Goal: Task Accomplishment & Management: Manage account settings

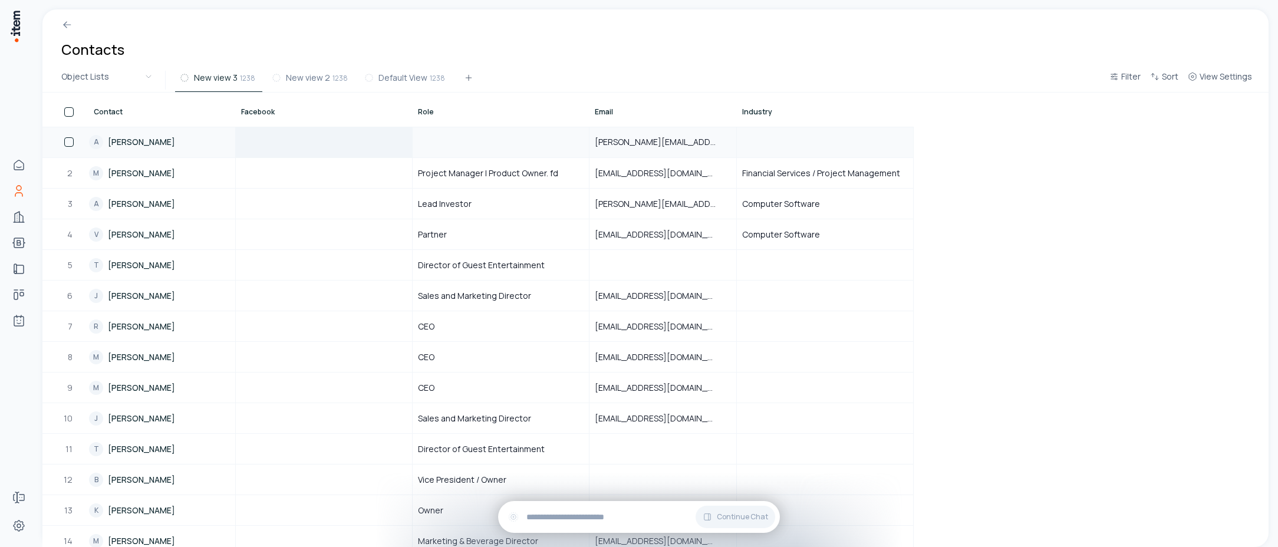
click at [316, 153] on div at bounding box center [323, 141] width 175 height 29
click at [1241, 77] on span "View Settings" at bounding box center [1226, 77] width 52 height 12
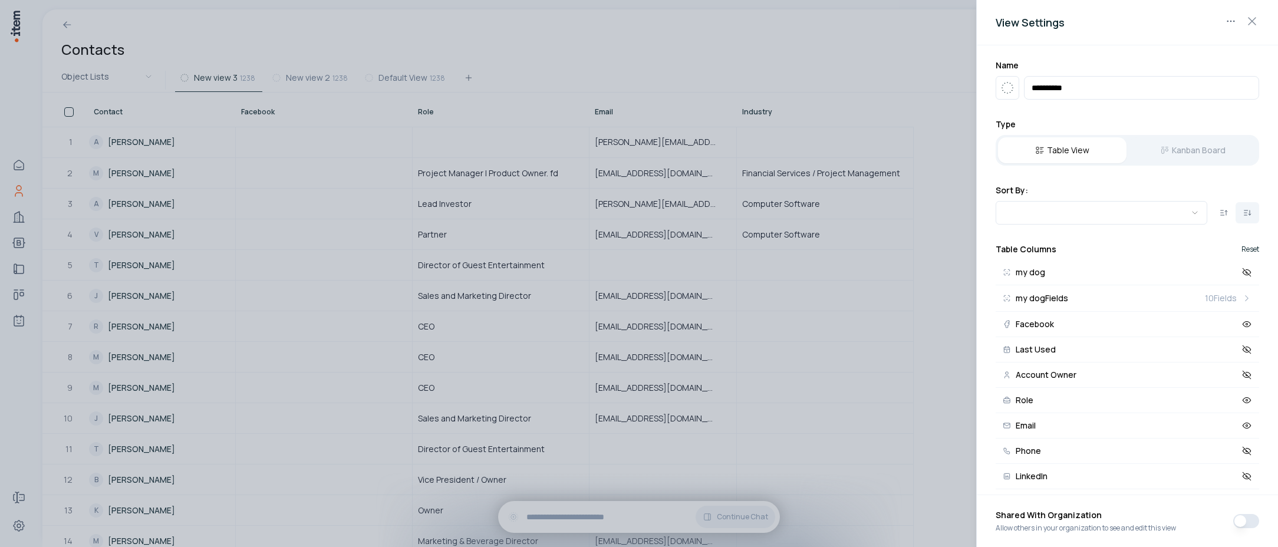
click at [1243, 246] on button "Reset" at bounding box center [1251, 249] width 18 height 7
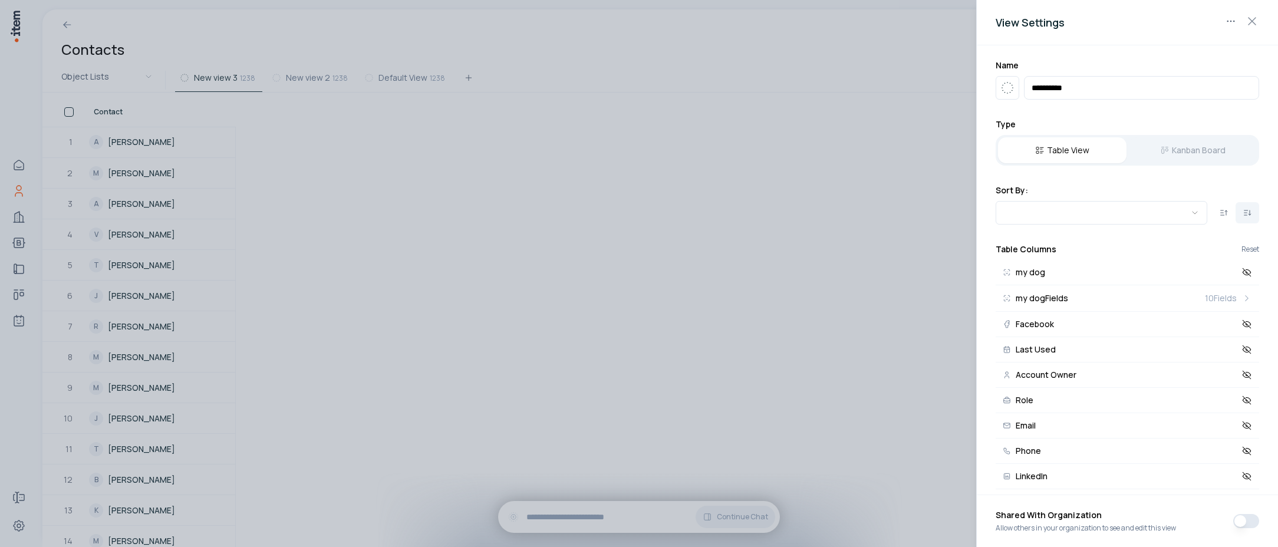
click at [499, 222] on div at bounding box center [639, 273] width 1278 height 547
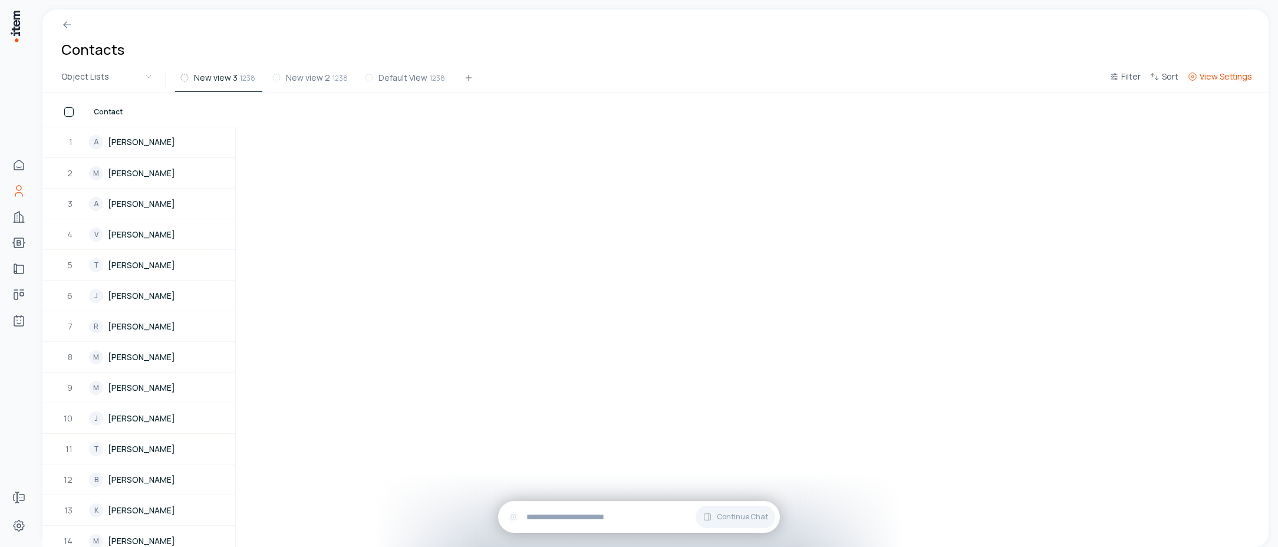
click at [1223, 78] on span "View Settings" at bounding box center [1226, 77] width 52 height 12
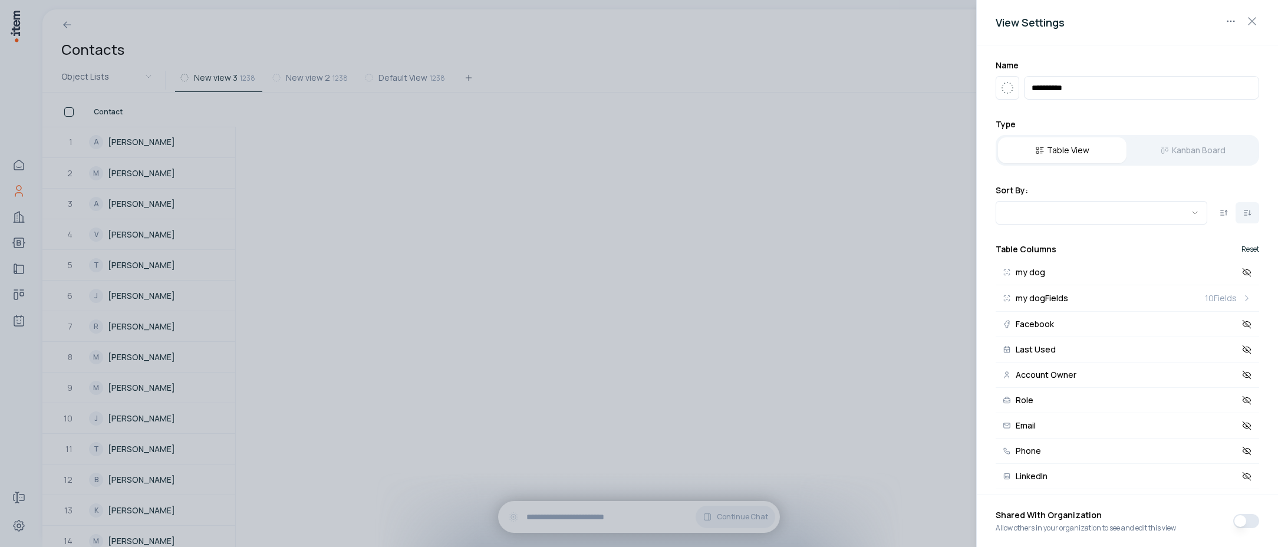
click at [1242, 251] on button "Reset" at bounding box center [1251, 249] width 18 height 7
click at [1242, 271] on icon at bounding box center [1247, 272] width 11 height 11
click at [414, 219] on div at bounding box center [639, 273] width 1278 height 547
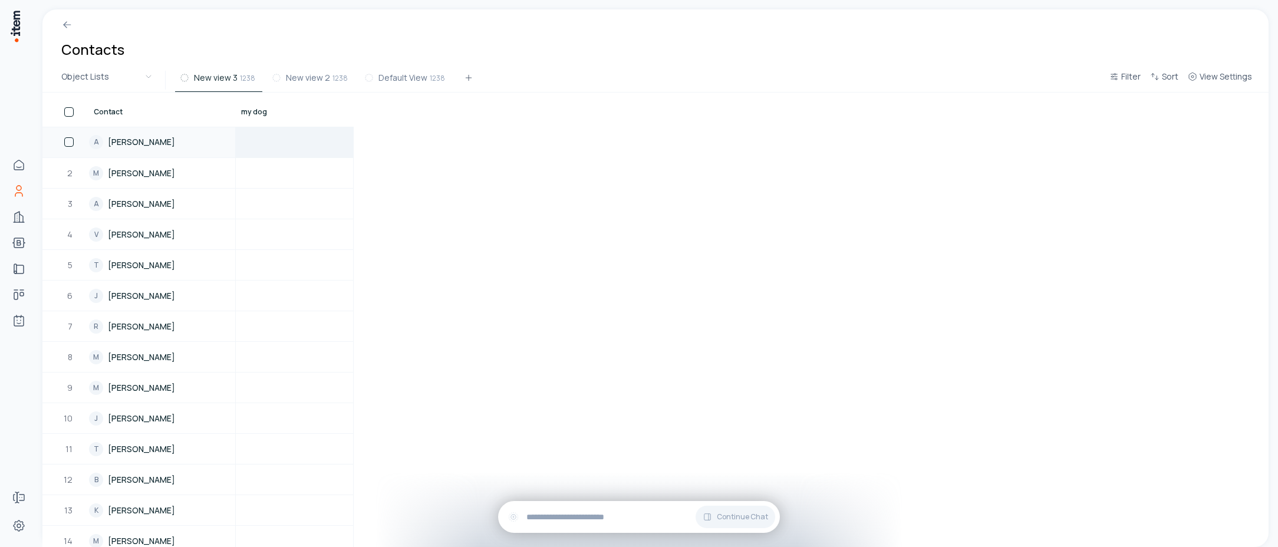
click at [301, 147] on td at bounding box center [295, 142] width 118 height 31
click at [315, 137] on div at bounding box center [294, 141] width 116 height 9
click at [317, 141] on div at bounding box center [294, 141] width 116 height 9
click at [321, 182] on td at bounding box center [295, 172] width 118 height 31
click at [322, 215] on td at bounding box center [295, 203] width 118 height 31
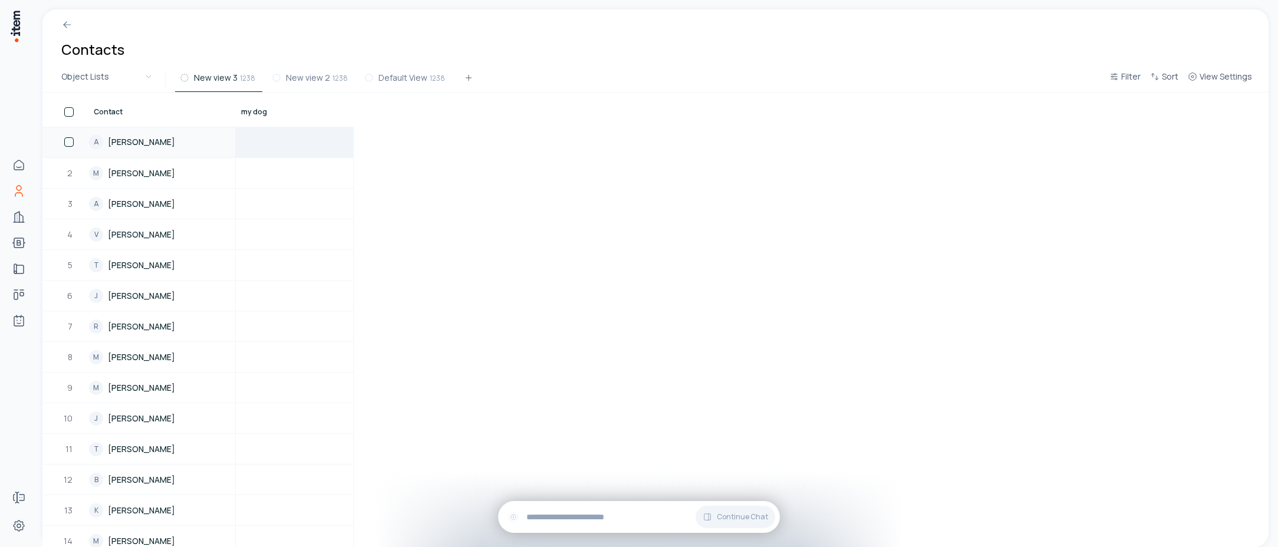
click at [320, 150] on td at bounding box center [295, 142] width 118 height 31
click at [1230, 80] on span "View Settings" at bounding box center [1226, 77] width 52 height 12
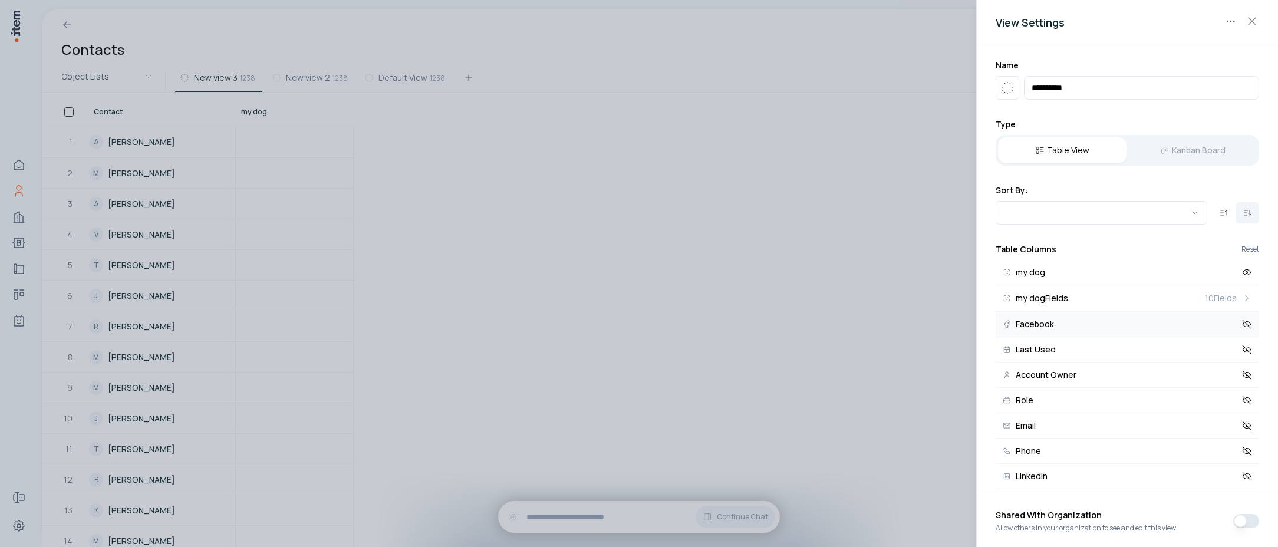
click at [1098, 328] on button "Facebook" at bounding box center [1128, 324] width 264 height 25
click at [697, 271] on div at bounding box center [639, 273] width 1278 height 547
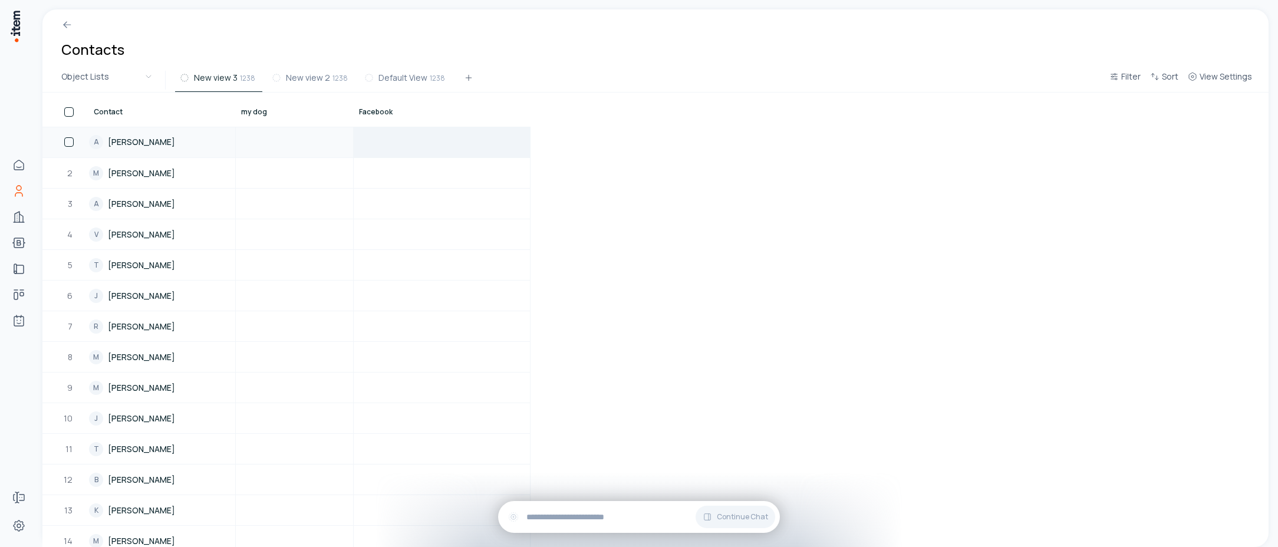
click at [450, 145] on div at bounding box center [441, 141] width 175 height 29
click at [1219, 75] on span "View Settings" at bounding box center [1226, 77] width 52 height 12
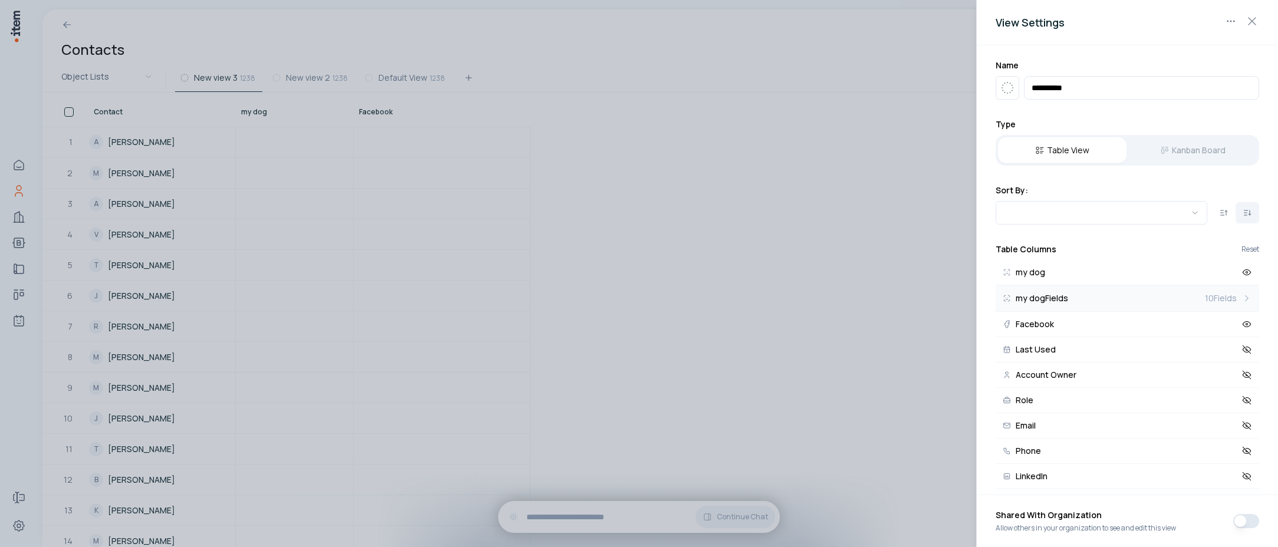
click at [1224, 298] on span "10 Fields" at bounding box center [1221, 298] width 32 height 12
click at [1242, 297] on icon at bounding box center [1247, 298] width 11 height 11
click at [1242, 249] on button "Reset" at bounding box center [1251, 249] width 18 height 7
click at [1243, 324] on icon at bounding box center [1247, 324] width 8 height 8
click at [1242, 297] on icon at bounding box center [1247, 298] width 11 height 11
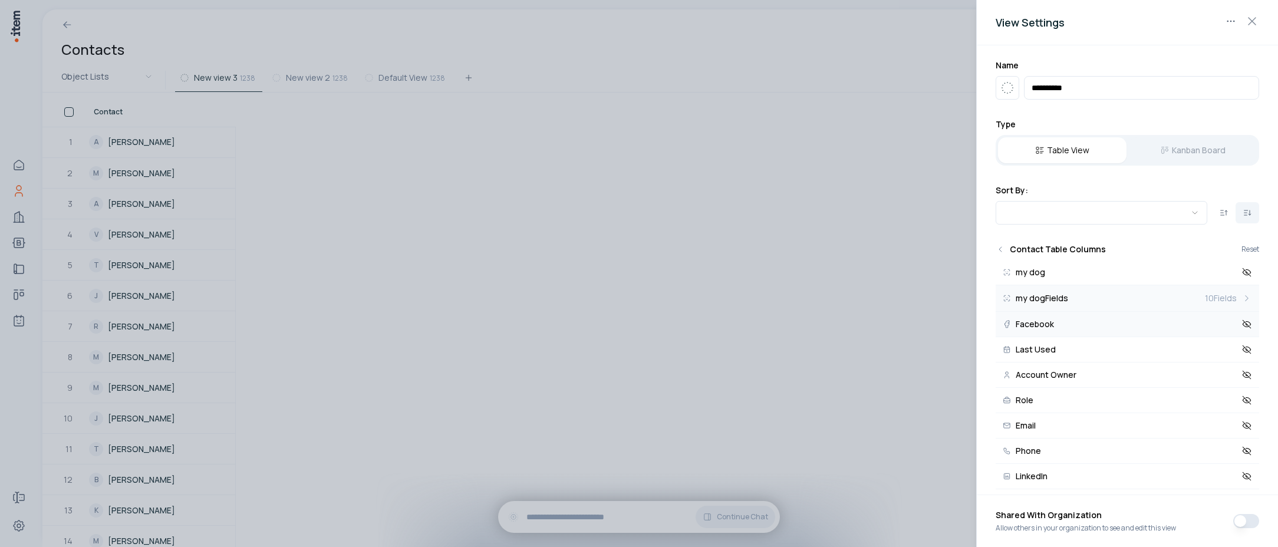
click at [1216, 300] on span "10 Fields" at bounding box center [1221, 298] width 32 height 12
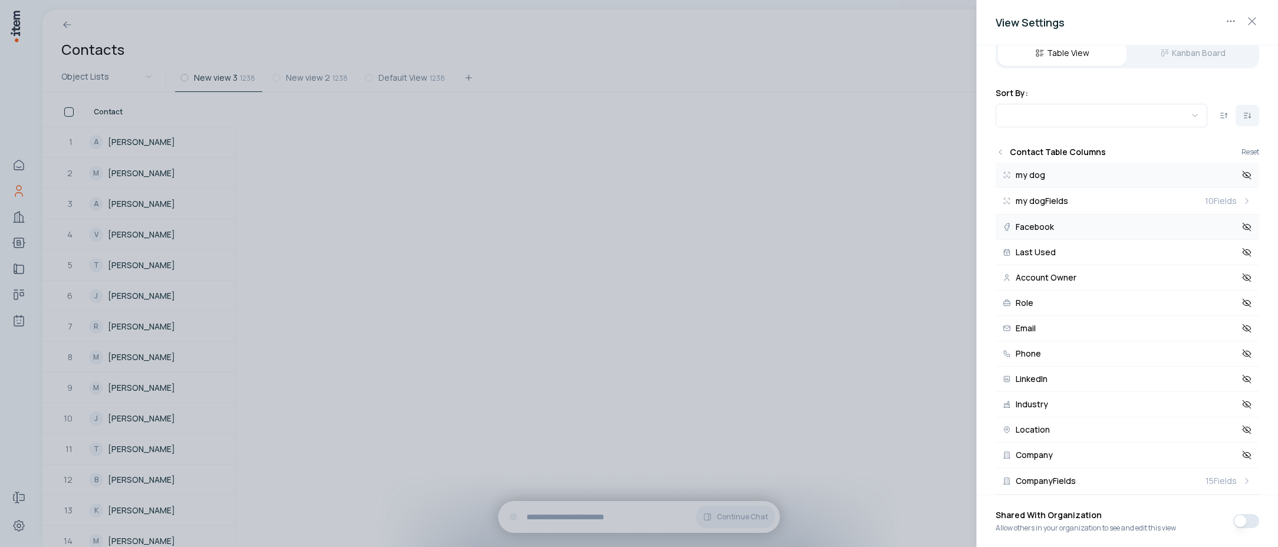
scroll to position [214, 0]
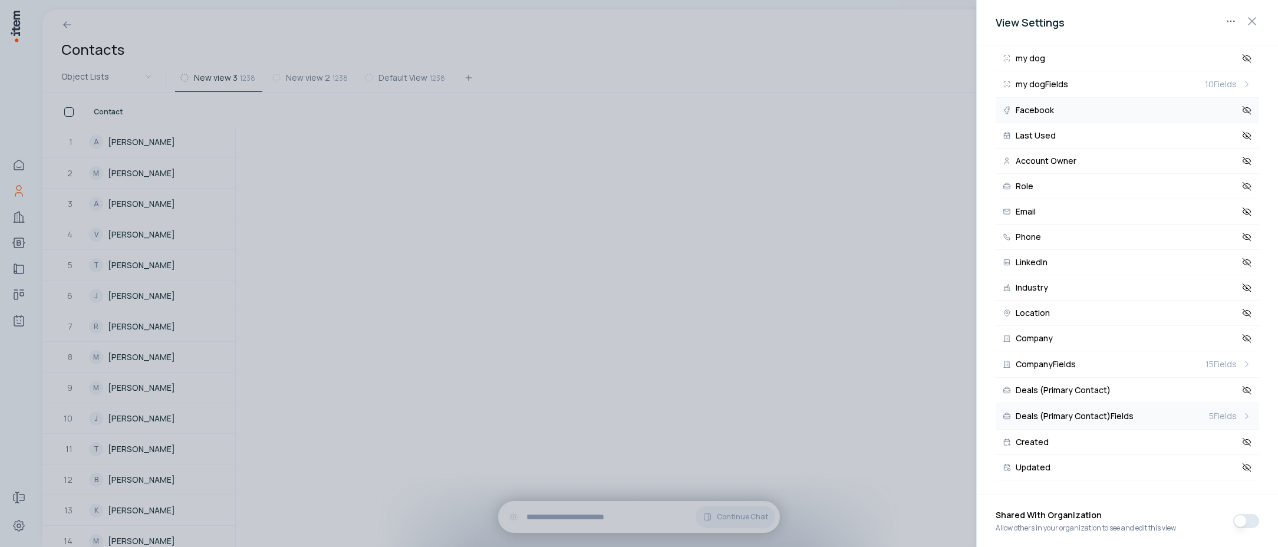
click at [1173, 420] on button "Deals (Primary Contact) Fields 5 Fields" at bounding box center [1128, 416] width 264 height 27
click at [1222, 421] on span "5 Fields" at bounding box center [1223, 416] width 28 height 12
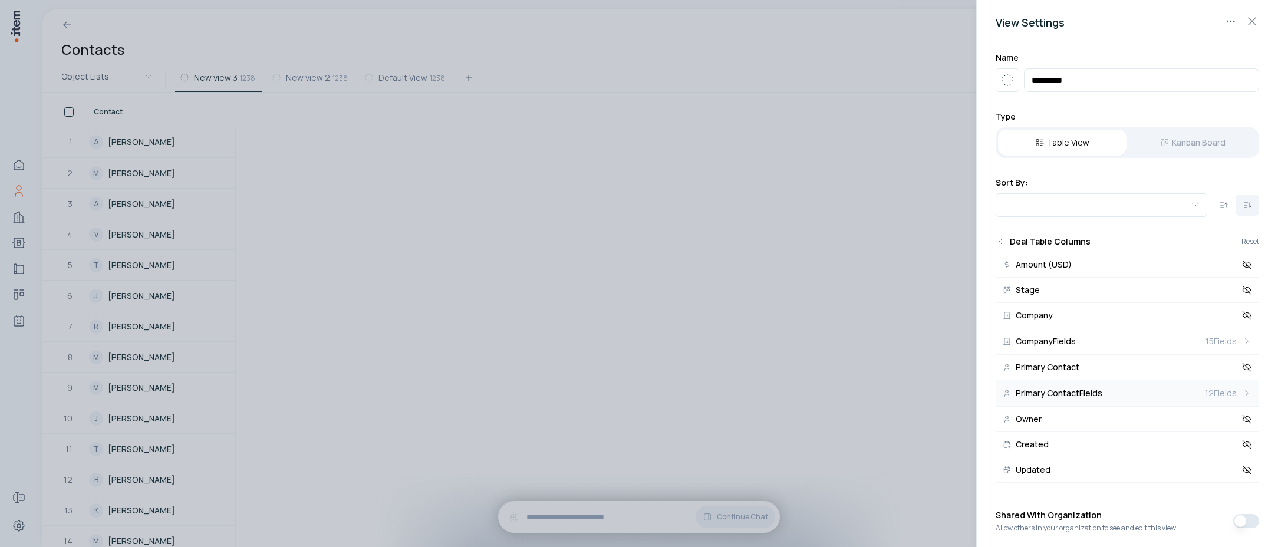
scroll to position [10, 0]
click at [1002, 240] on icon "Back" at bounding box center [1000, 239] width 9 height 9
click at [1242, 263] on icon at bounding box center [1247, 262] width 11 height 11
click at [1035, 242] on h2 "Deal Table Columns" at bounding box center [1050, 239] width 81 height 12
click at [1242, 287] on icon at bounding box center [1247, 287] width 11 height 11
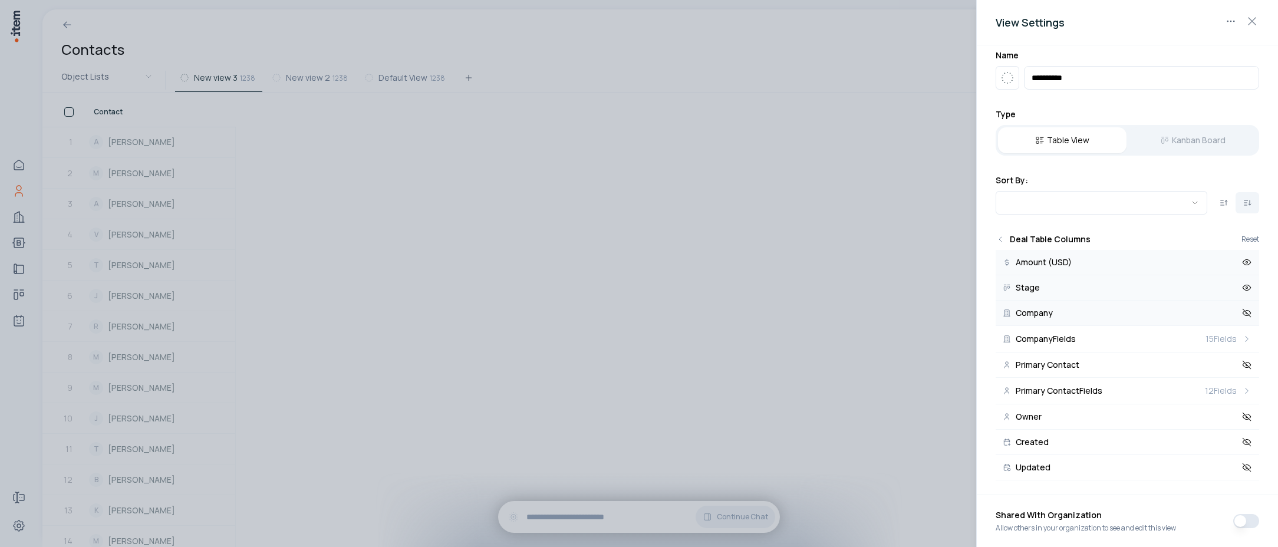
click at [1242, 311] on icon at bounding box center [1247, 313] width 11 height 11
click at [685, 275] on div at bounding box center [639, 273] width 1278 height 547
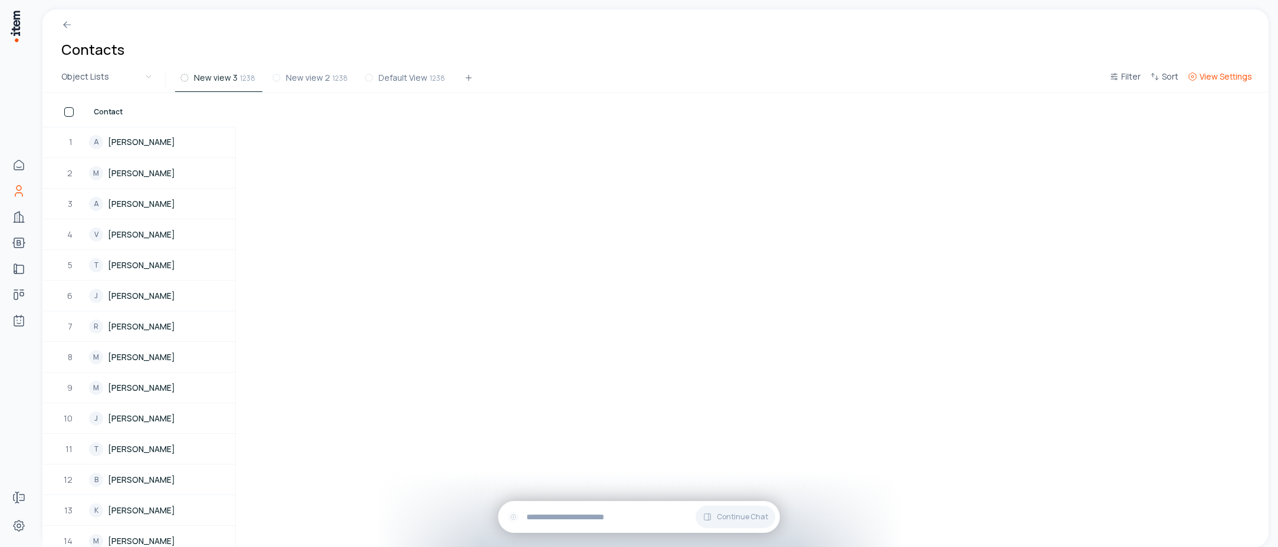
click at [1217, 80] on span "View Settings" at bounding box center [1226, 77] width 52 height 12
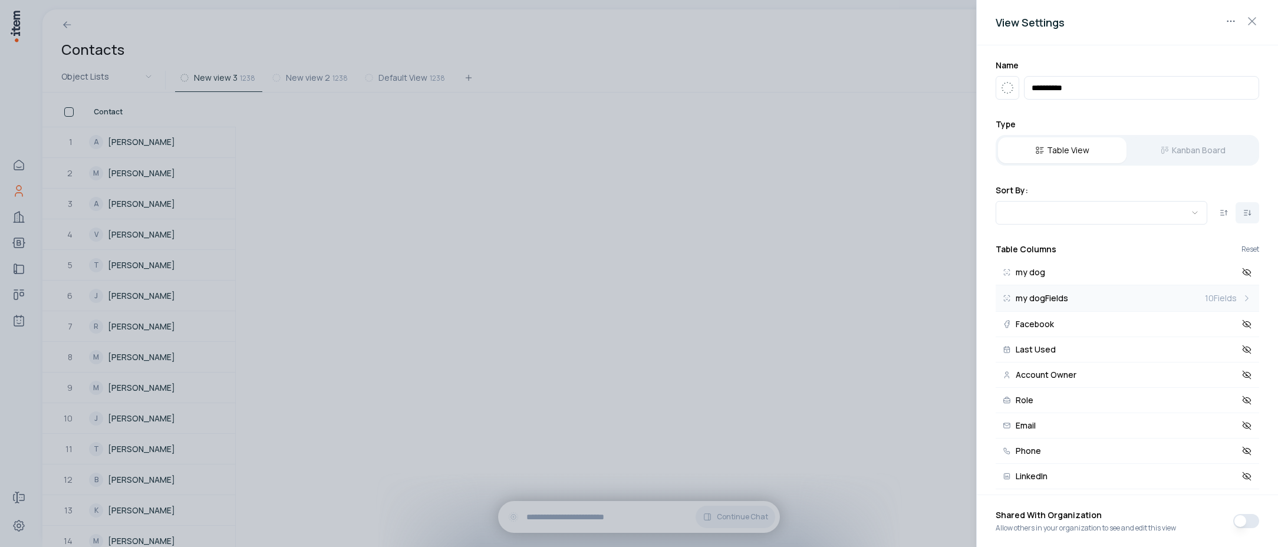
click at [1236, 304] on button "my dog Fields 10 Fields" at bounding box center [1128, 298] width 264 height 27
click at [1242, 379] on icon at bounding box center [1247, 376] width 11 height 11
click at [1002, 248] on icon "Back" at bounding box center [1000, 249] width 9 height 9
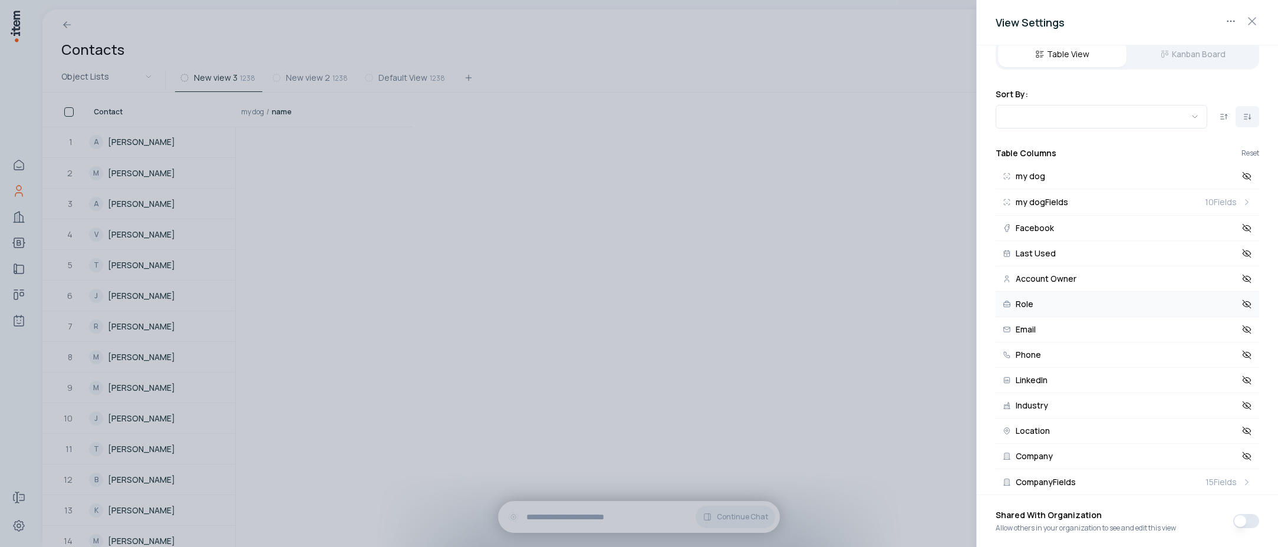
scroll to position [214, 0]
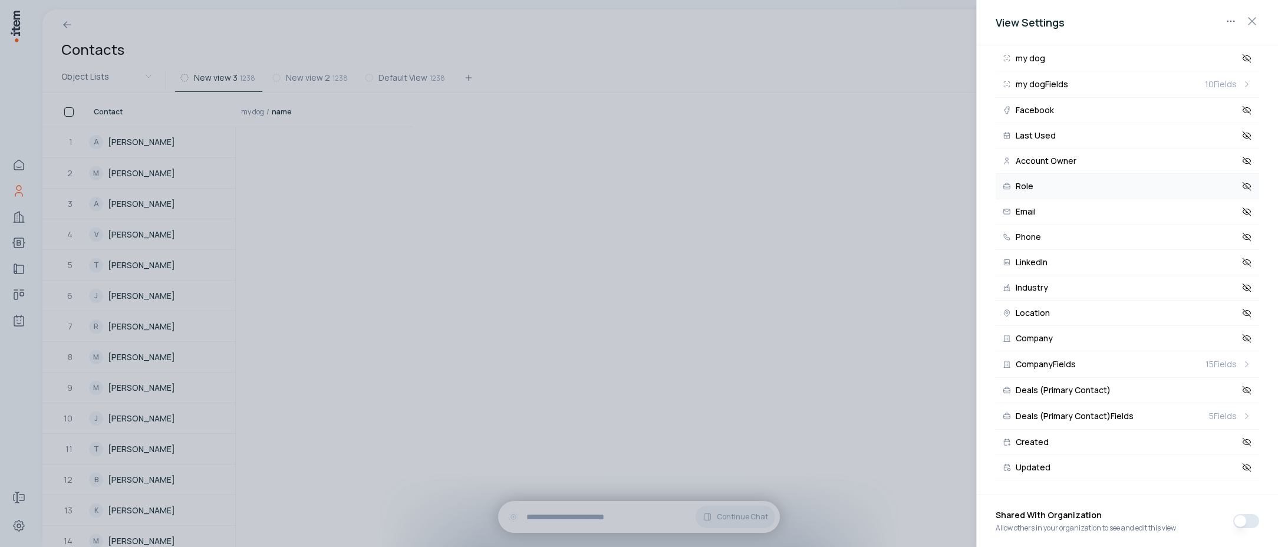
click at [1246, 187] on icon at bounding box center [1247, 187] width 2 height 2
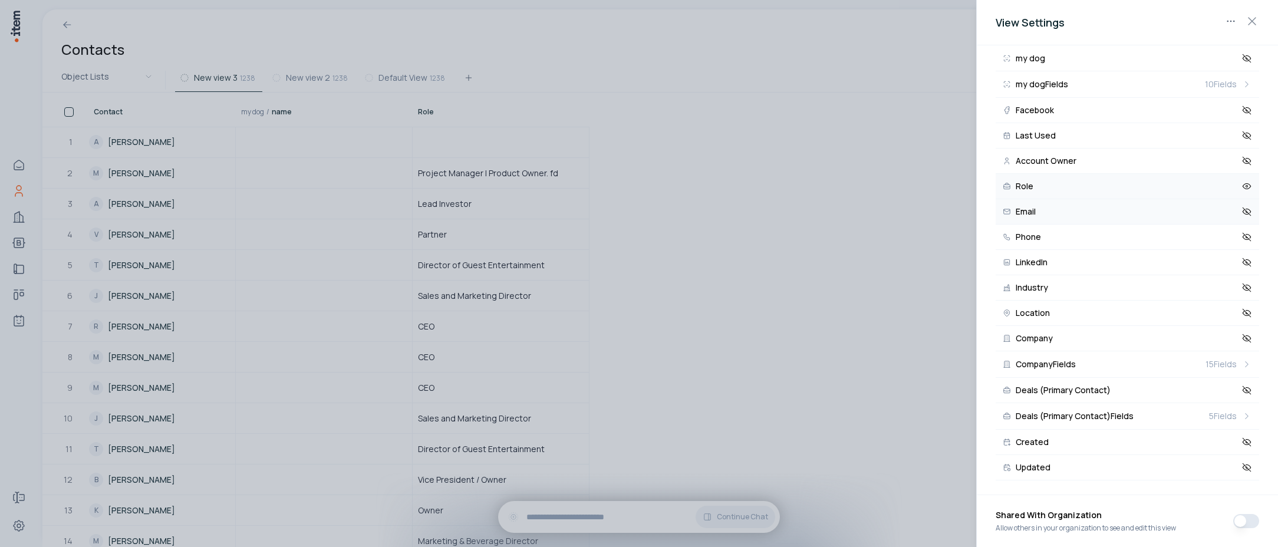
click at [1246, 212] on icon at bounding box center [1247, 212] width 2 height 2
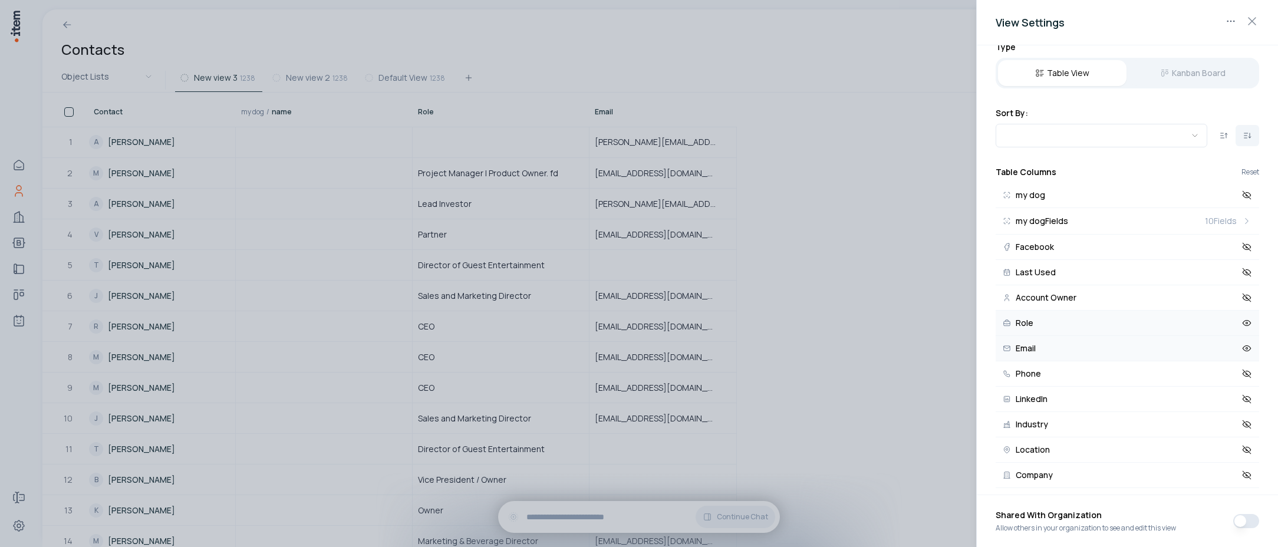
scroll to position [77, 0]
click at [1242, 196] on icon at bounding box center [1247, 195] width 11 height 11
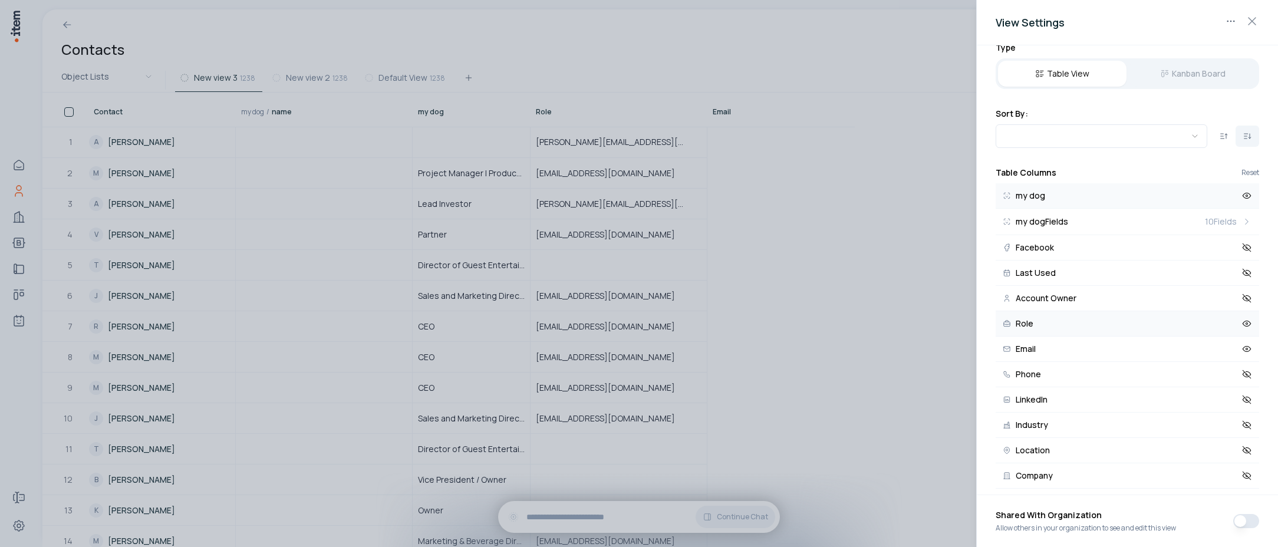
click at [1242, 196] on icon at bounding box center [1247, 195] width 11 height 11
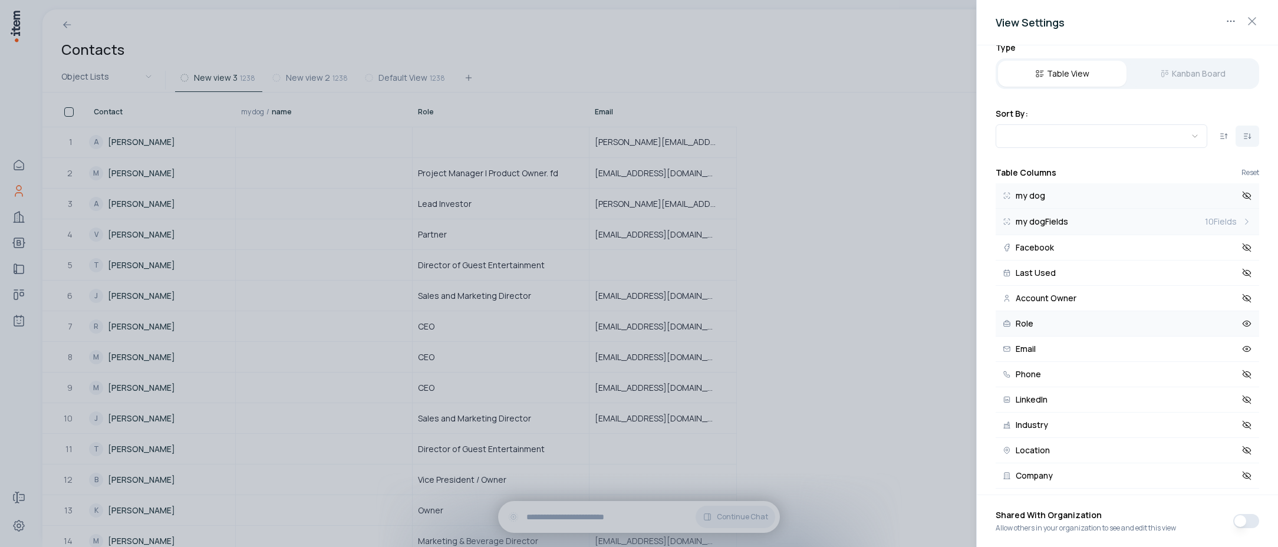
click at [1242, 223] on icon at bounding box center [1247, 221] width 11 height 11
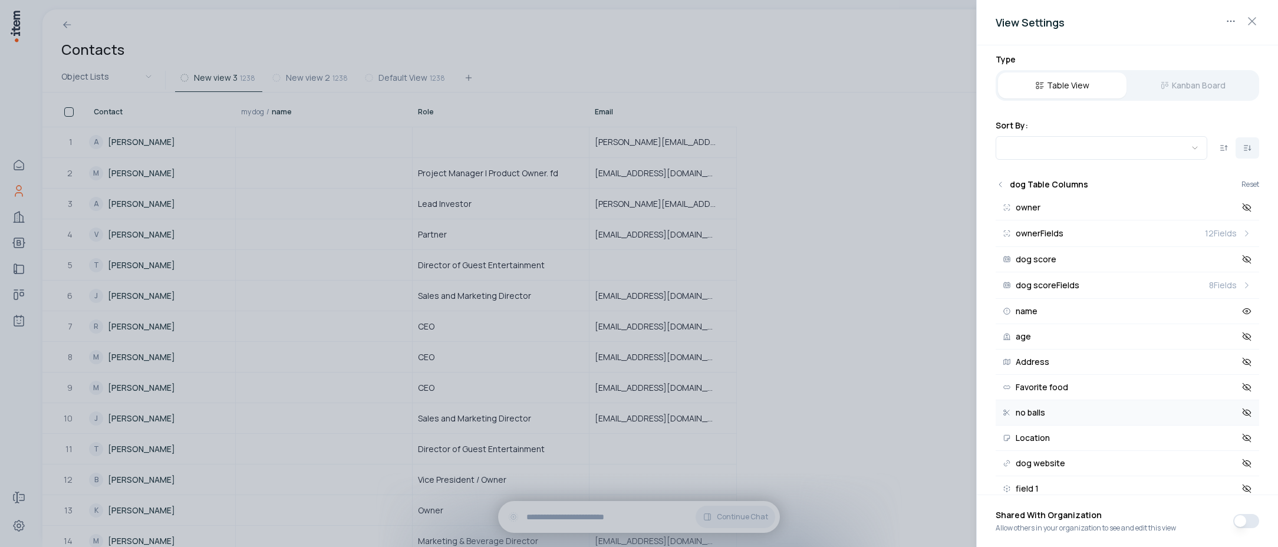
scroll to position [0, 0]
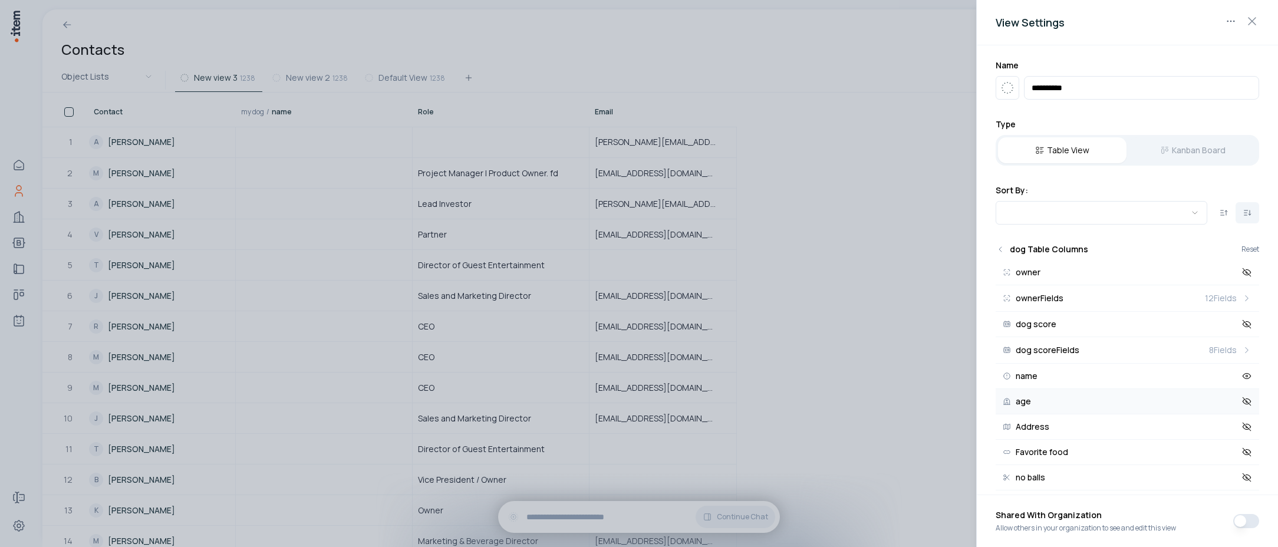
click at [1242, 401] on icon at bounding box center [1247, 401] width 11 height 11
click at [1242, 404] on icon at bounding box center [1247, 401] width 11 height 11
click at [1246, 377] on icon at bounding box center [1247, 377] width 2 height 2
click at [1002, 249] on icon "Back" at bounding box center [1000, 249] width 9 height 9
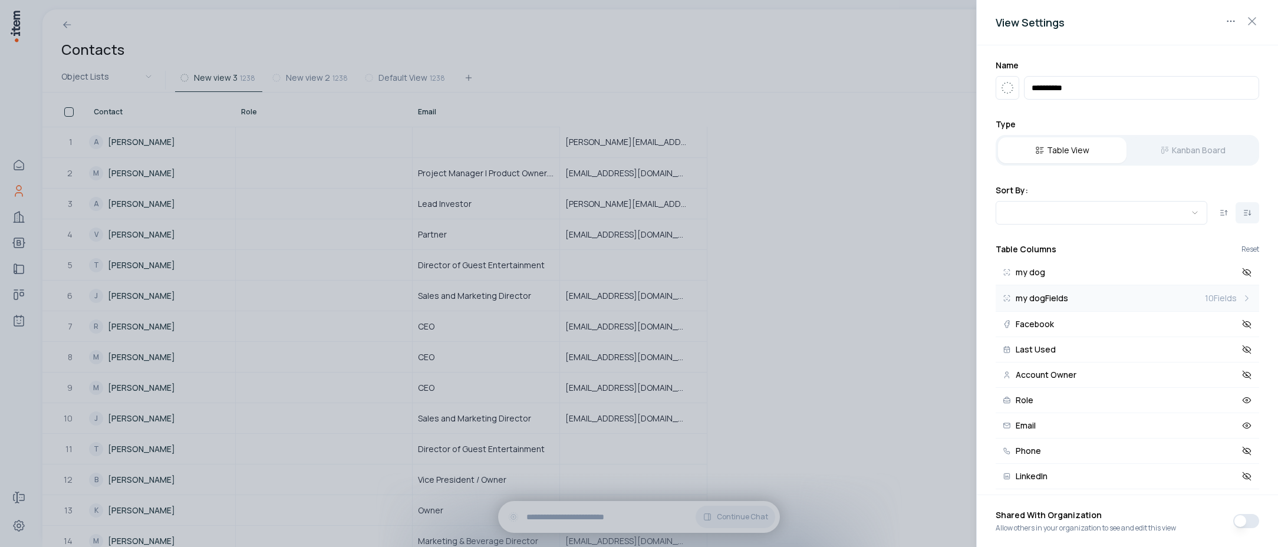
click at [1242, 299] on icon at bounding box center [1247, 298] width 11 height 11
click at [1243, 376] on icon at bounding box center [1247, 376] width 8 height 5
click at [1002, 250] on icon "Back" at bounding box center [1000, 249] width 9 height 9
click at [1242, 426] on icon at bounding box center [1247, 425] width 11 height 11
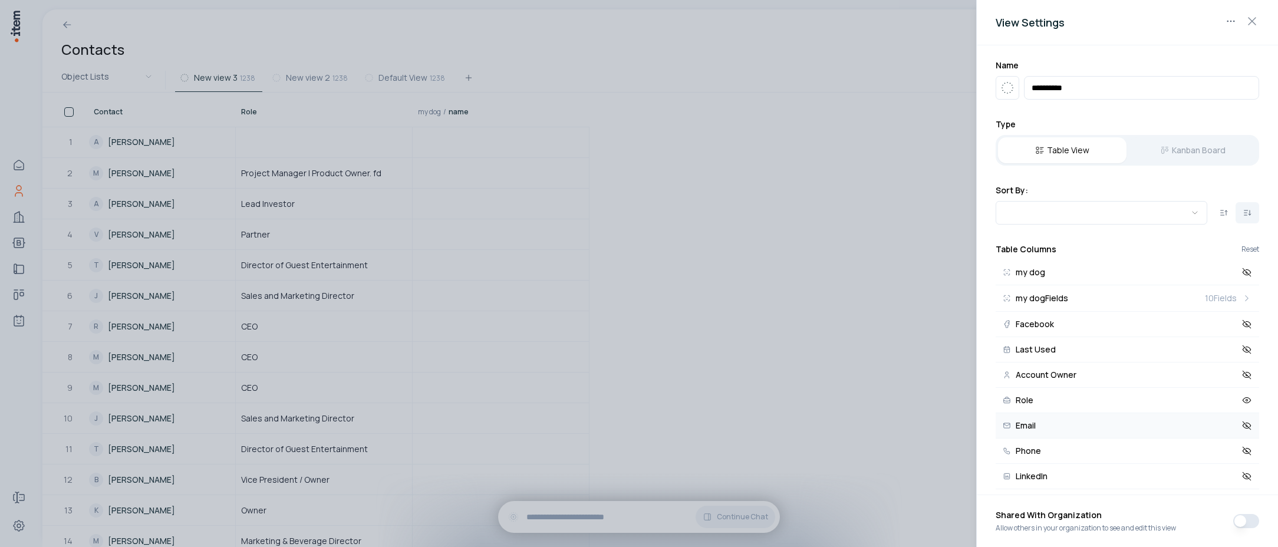
click at [1243, 426] on icon at bounding box center [1247, 426] width 8 height 8
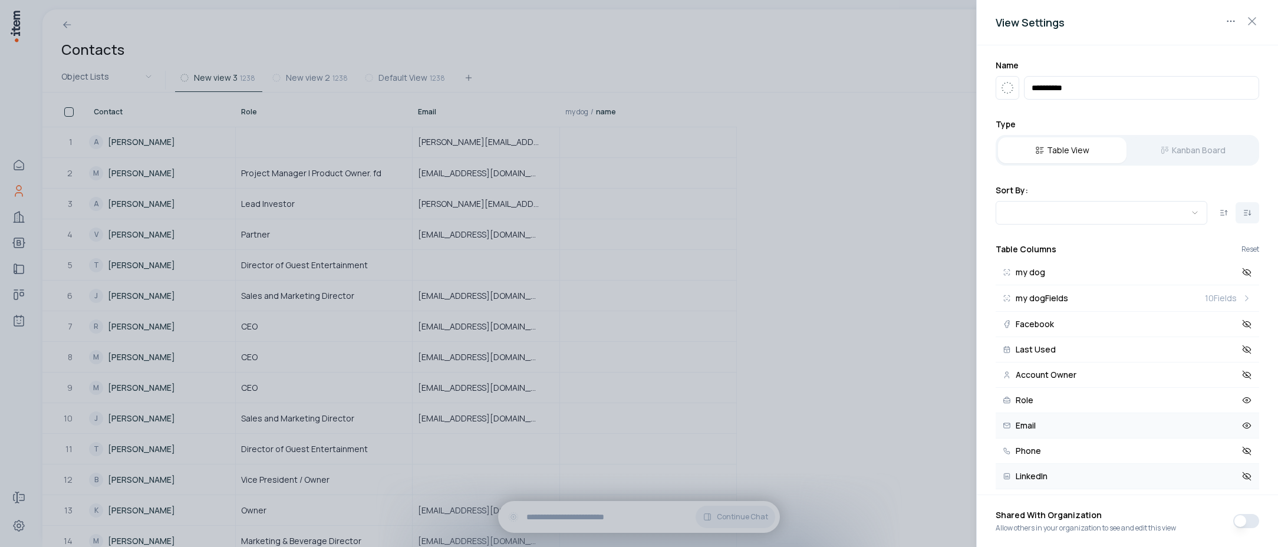
click at [1242, 480] on icon at bounding box center [1247, 476] width 11 height 11
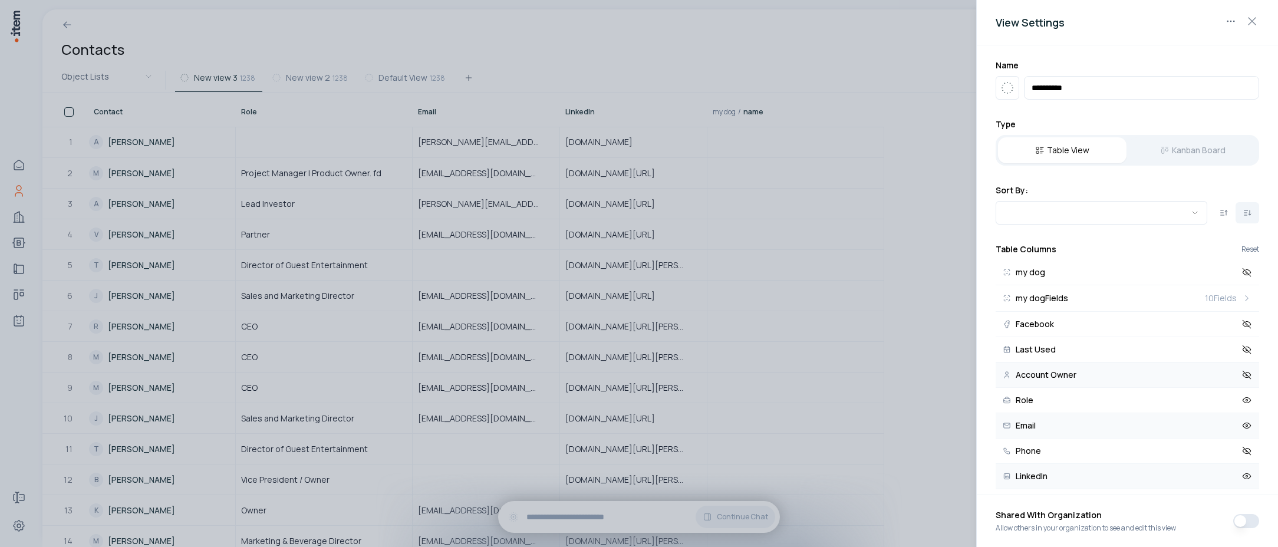
click at [1242, 378] on icon at bounding box center [1247, 375] width 11 height 11
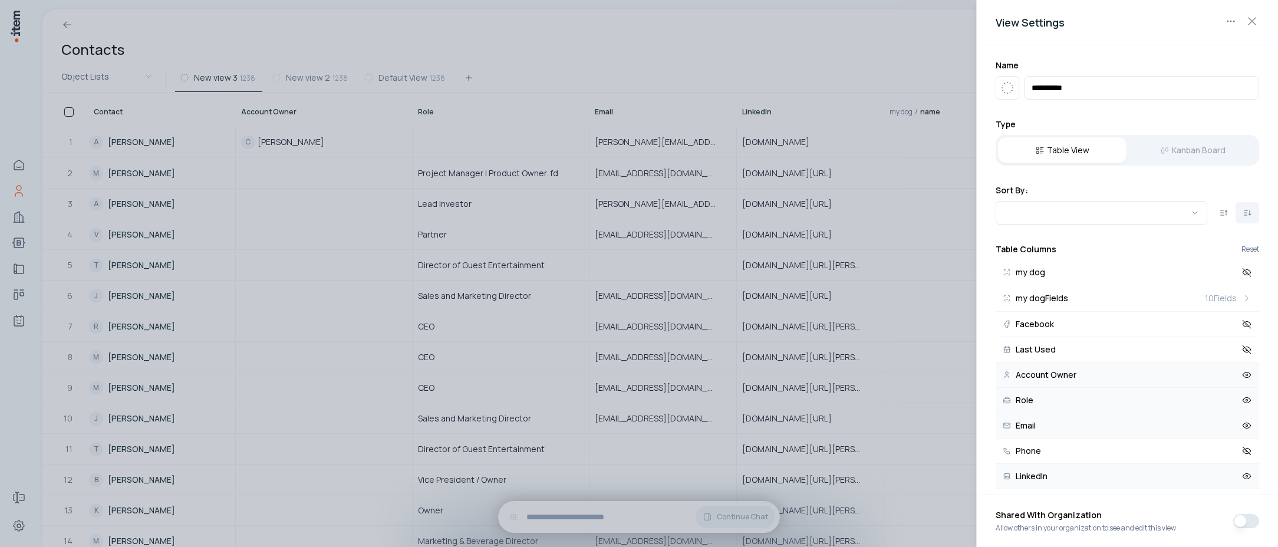
click at [1242, 401] on icon at bounding box center [1247, 400] width 11 height 11
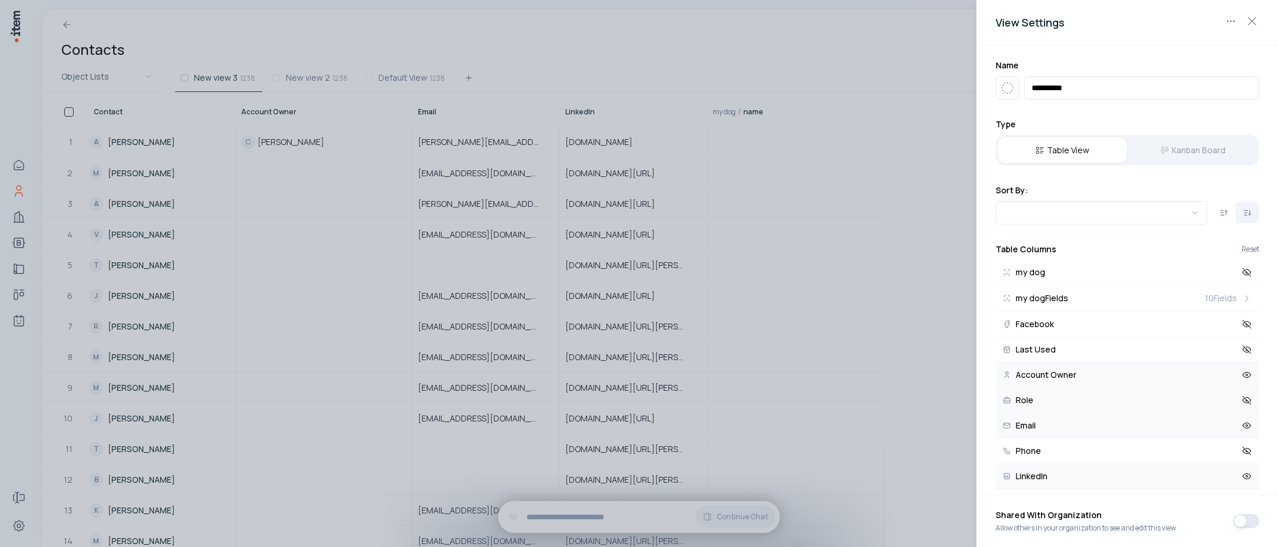
click at [1242, 401] on icon at bounding box center [1247, 400] width 11 height 11
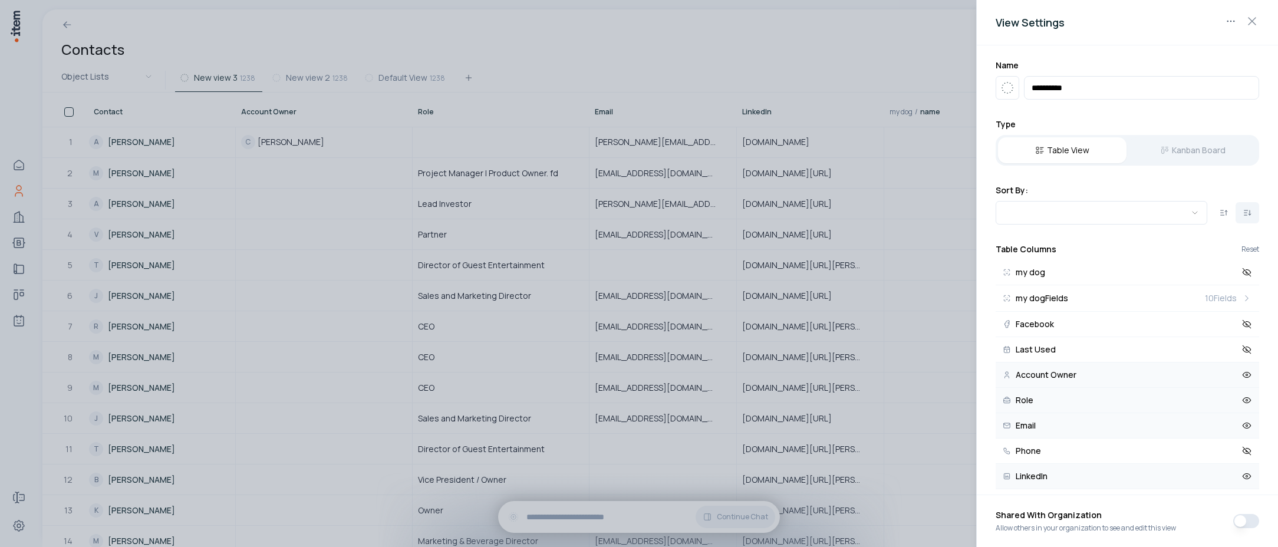
click at [899, 55] on div at bounding box center [639, 273] width 1278 height 547
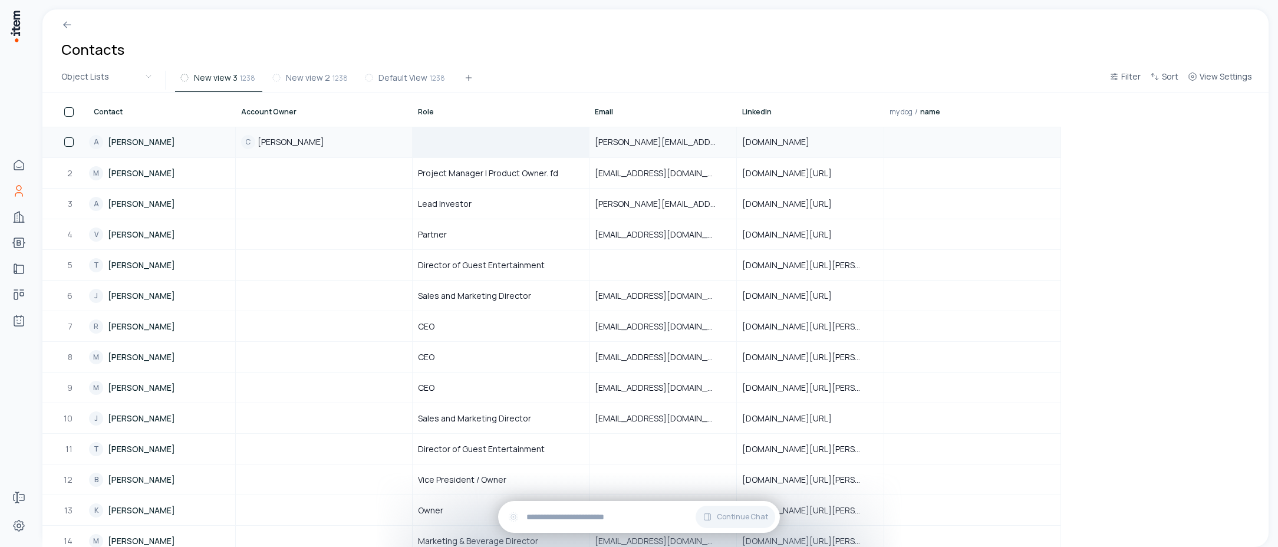
click at [505, 150] on div at bounding box center [500, 141] width 175 height 29
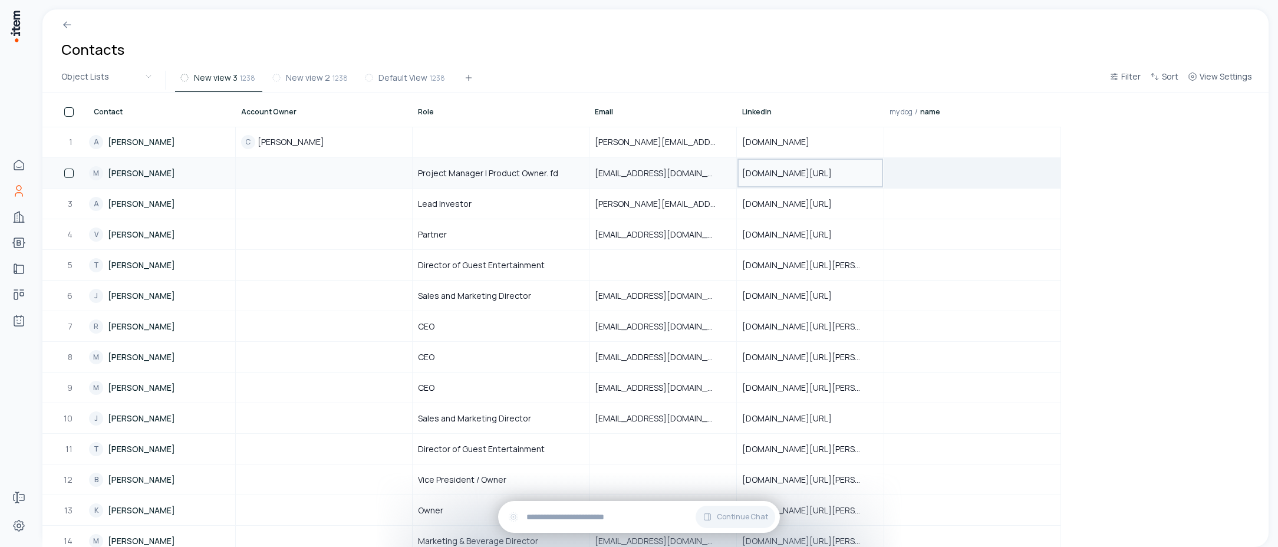
click at [931, 183] on td at bounding box center [972, 172] width 177 height 31
click at [967, 166] on td at bounding box center [972, 172] width 177 height 31
click at [972, 222] on td at bounding box center [972, 234] width 177 height 31
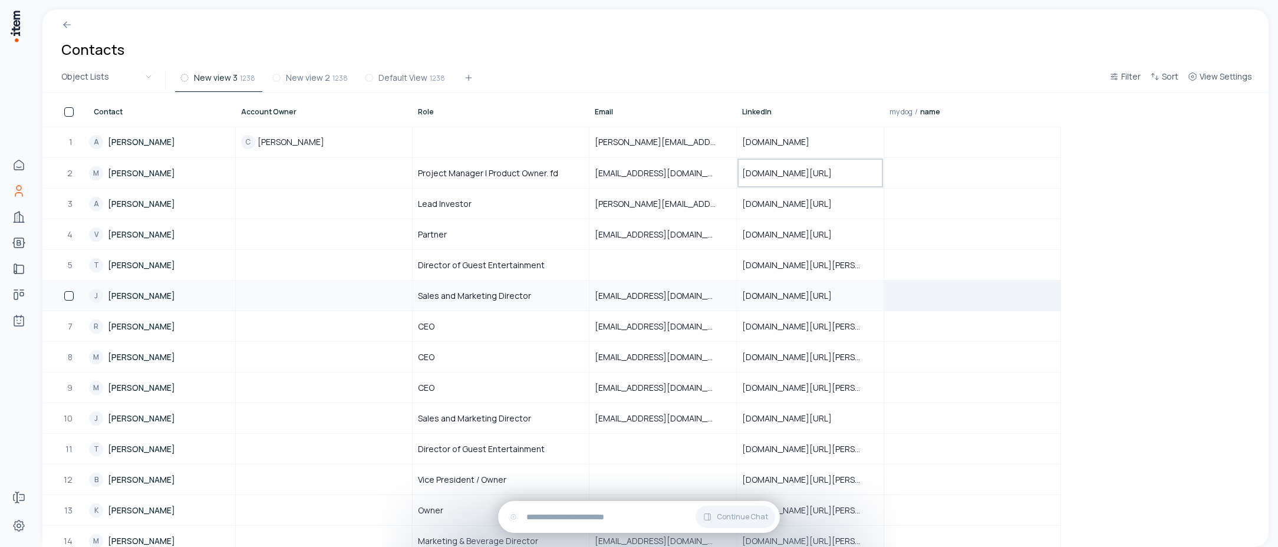
click at [966, 285] on td at bounding box center [972, 295] width 177 height 31
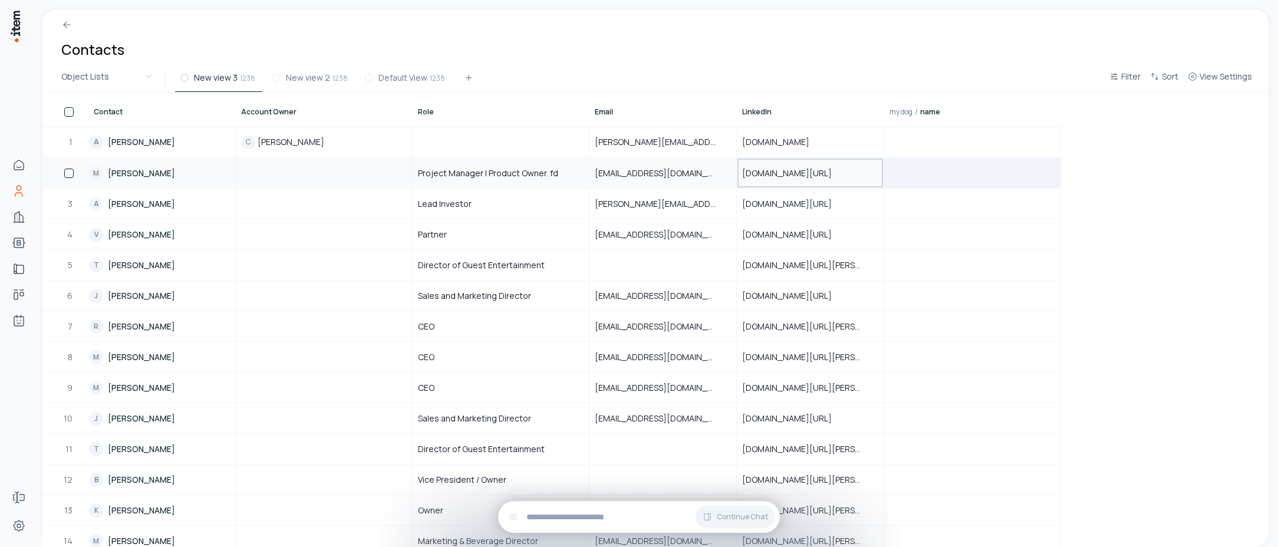
click at [946, 186] on td at bounding box center [972, 172] width 177 height 31
click at [941, 186] on td at bounding box center [972, 172] width 177 height 31
click at [931, 205] on div at bounding box center [972, 203] width 175 height 9
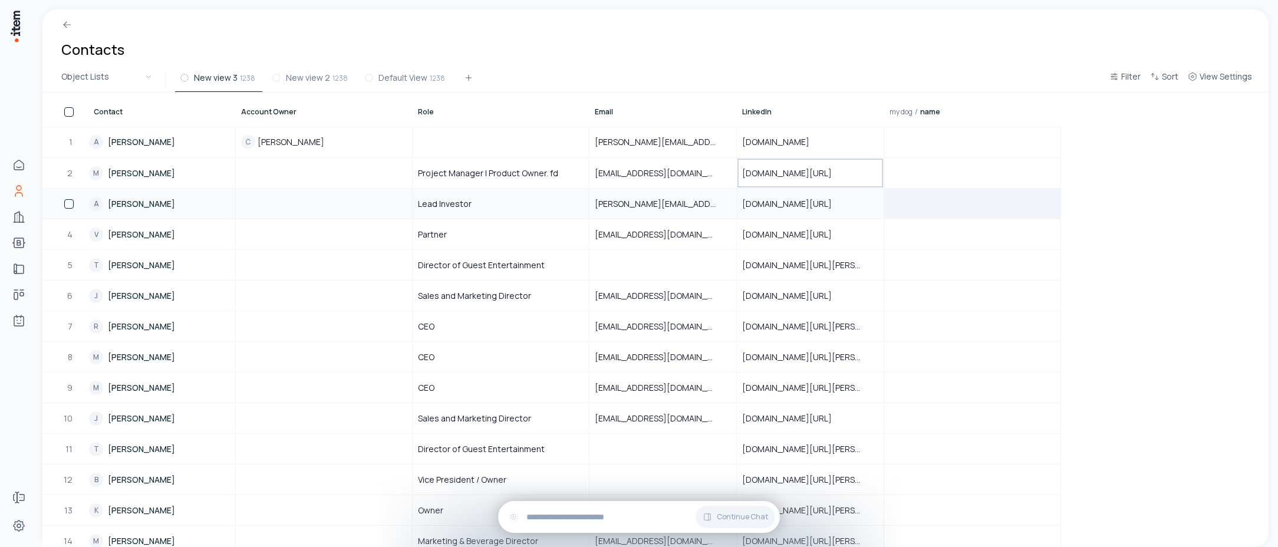
click at [931, 205] on div at bounding box center [972, 203] width 175 height 9
click at [1135, 80] on span "Filter" at bounding box center [1130, 77] width 19 height 12
click at [1214, 133] on html "Home Contacts Companies Bootcamps Implementations Deals Agents Forms Settings C…" at bounding box center [639, 273] width 1278 height 547
click at [1222, 75] on span "View Settings" at bounding box center [1226, 77] width 52 height 12
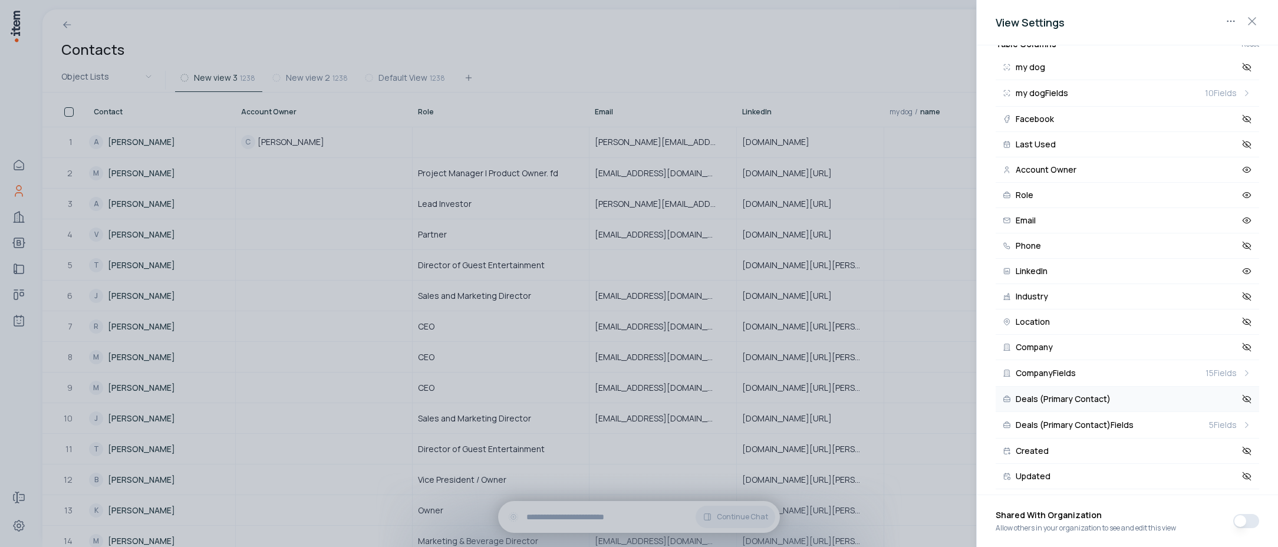
scroll to position [214, 0]
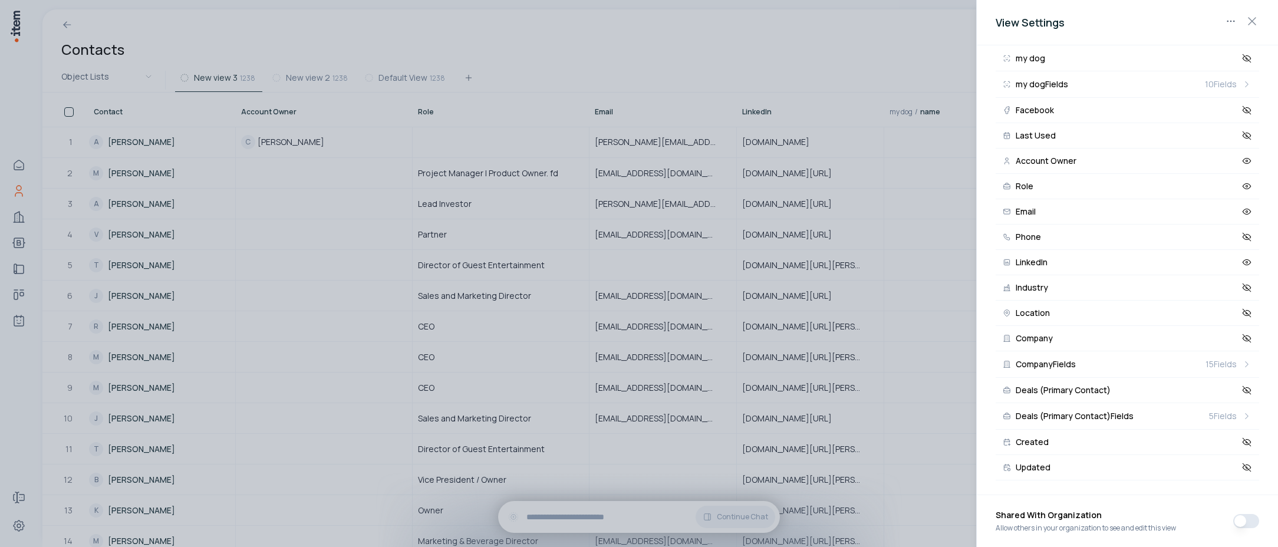
click at [804, 35] on div at bounding box center [639, 273] width 1278 height 547
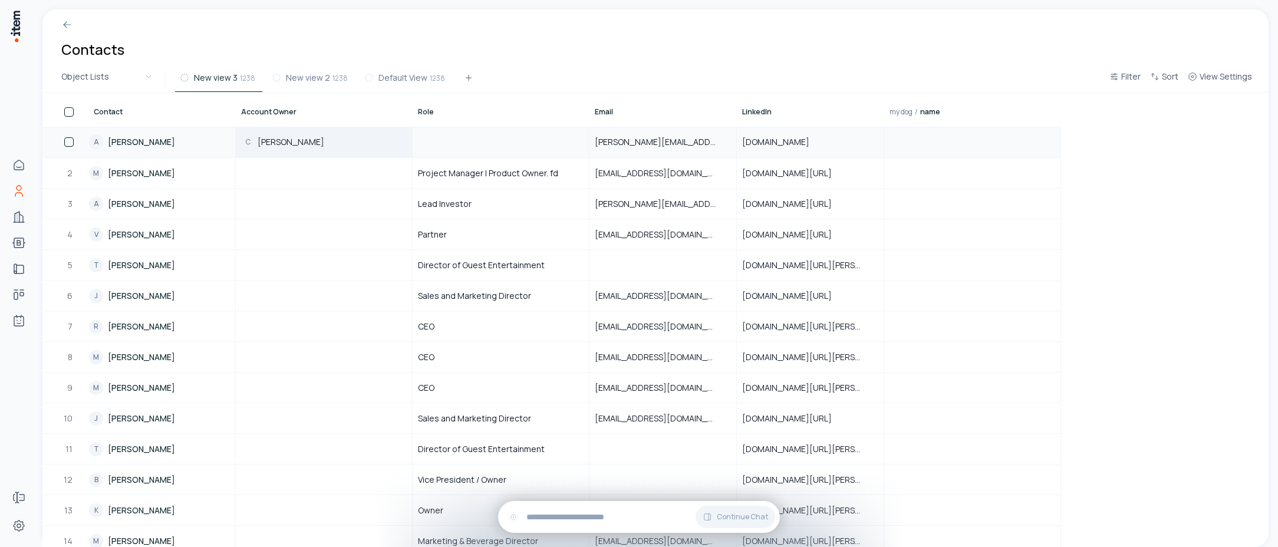
click at [344, 149] on div "C Carlos A" at bounding box center [323, 141] width 175 height 29
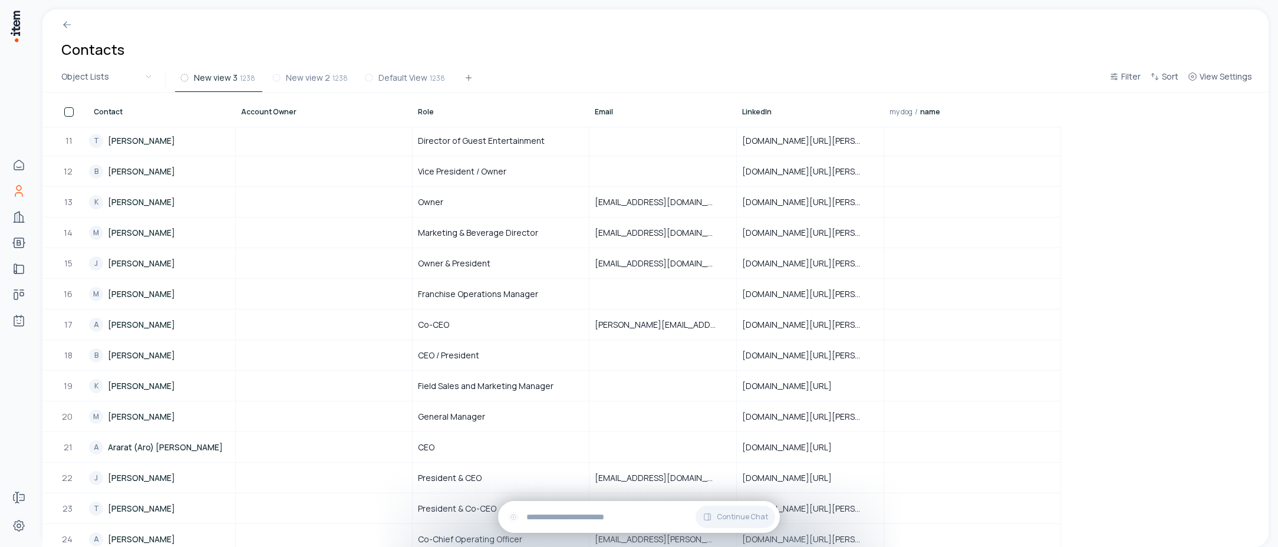
scroll to position [373, 0]
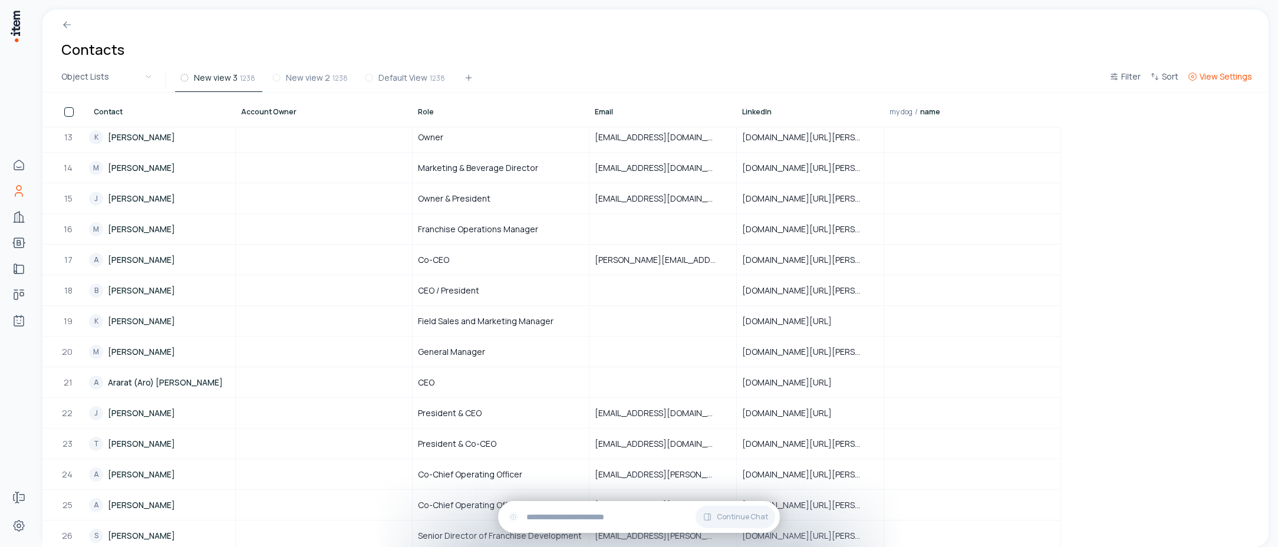
click at [1210, 81] on span "View Settings" at bounding box center [1226, 77] width 52 height 12
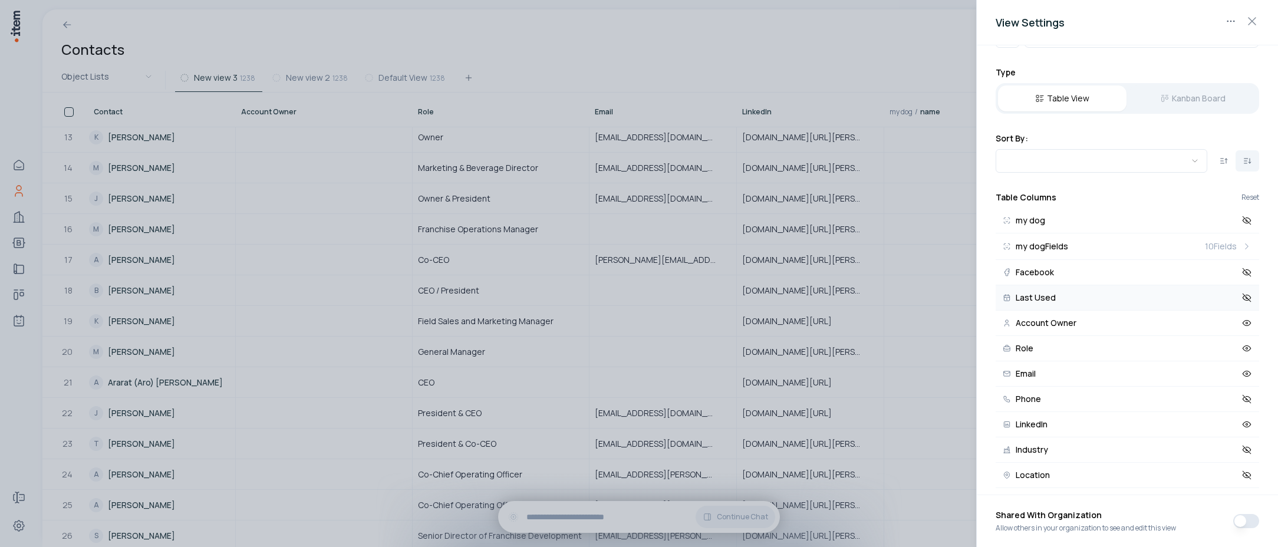
scroll to position [214, 0]
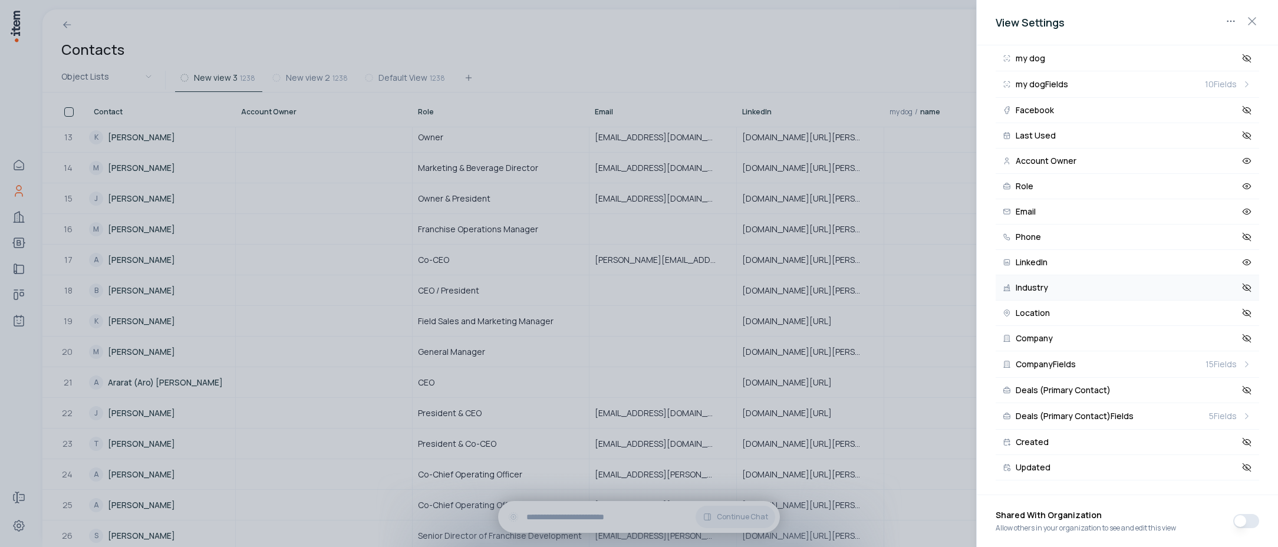
click at [1242, 287] on icon at bounding box center [1247, 287] width 11 height 11
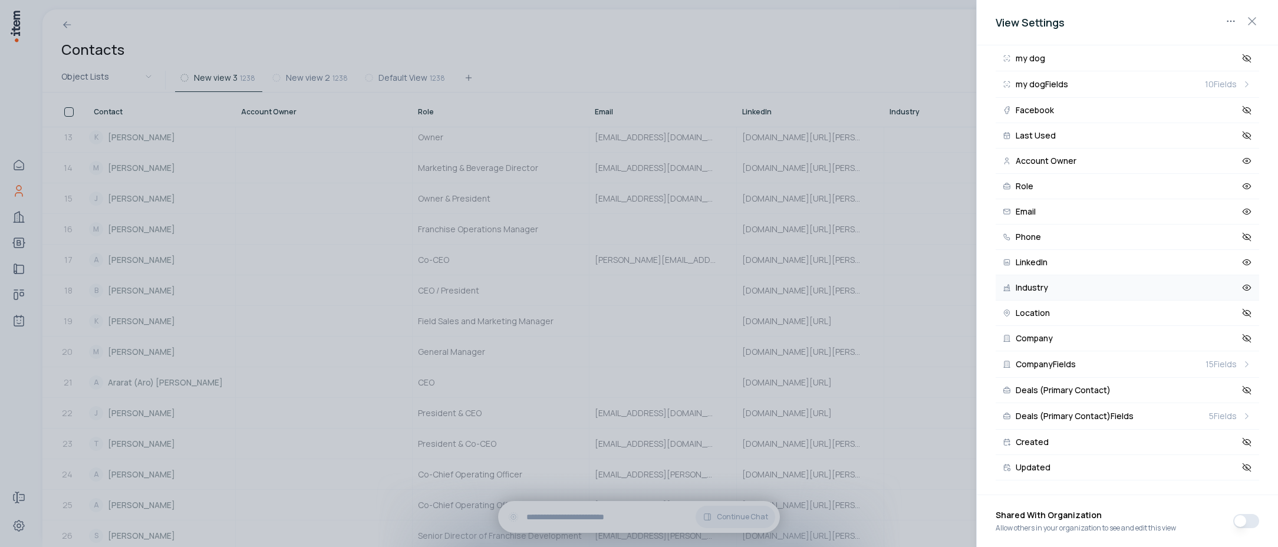
click at [838, 185] on div at bounding box center [639, 273] width 1278 height 547
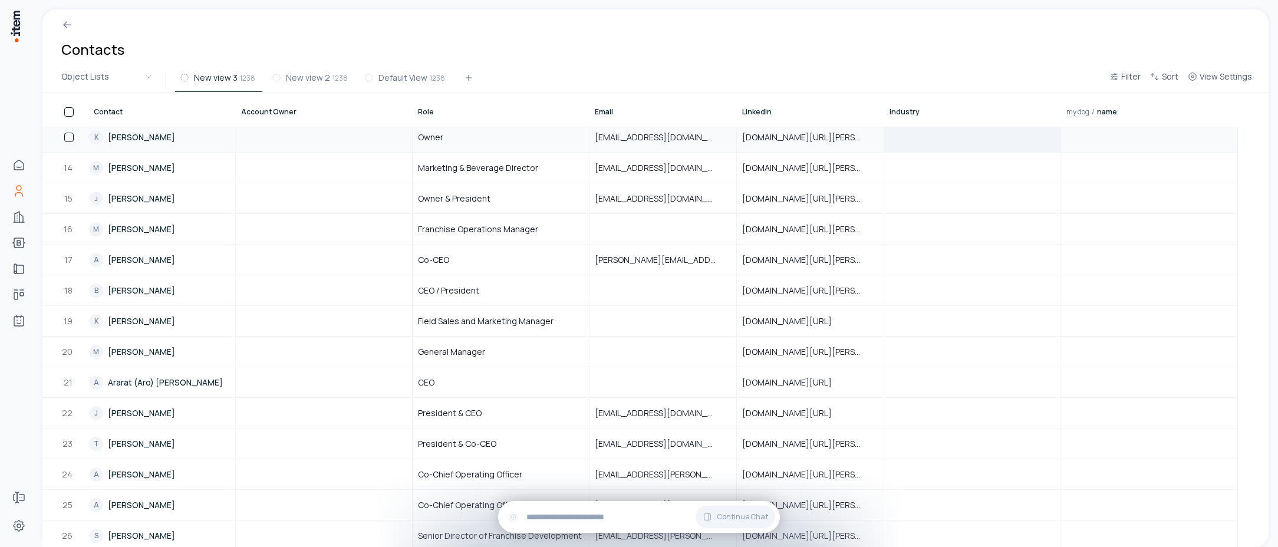
click at [947, 143] on div at bounding box center [972, 137] width 175 height 29
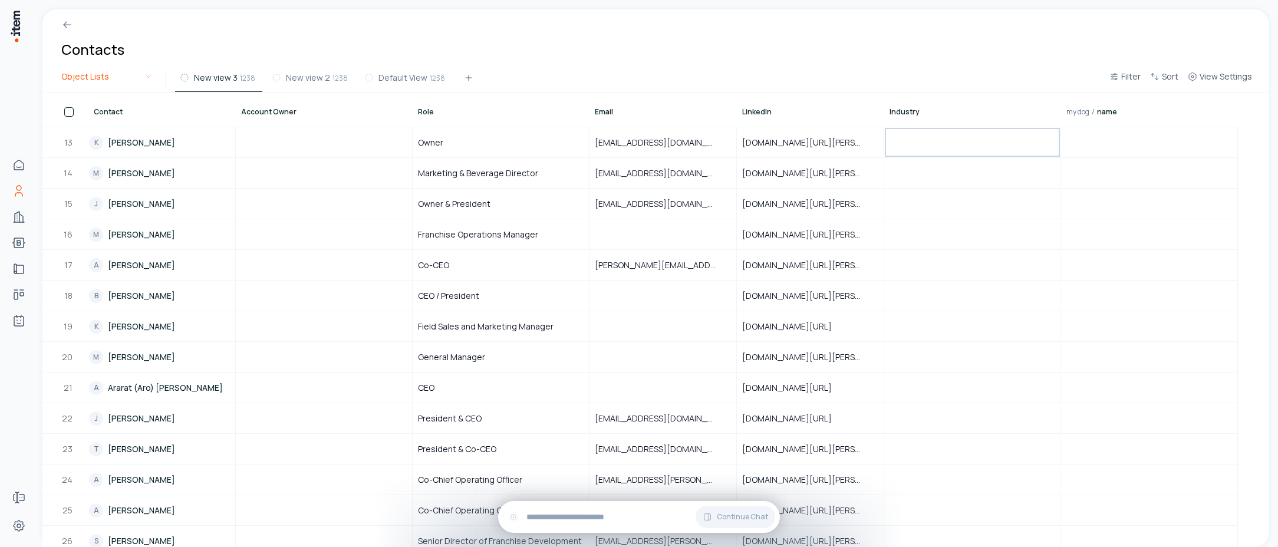
click at [127, 88] on html "Home Contacts Companies Bootcamps Implementations Deals Agents Forms Settings C…" at bounding box center [639, 273] width 1278 height 547
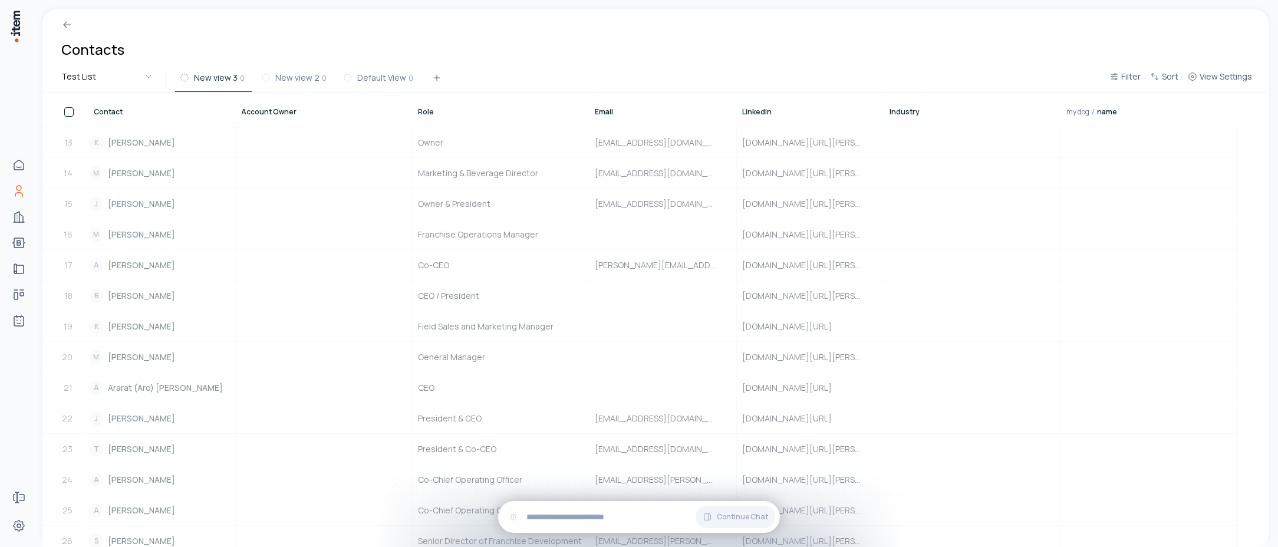
scroll to position [0, 0]
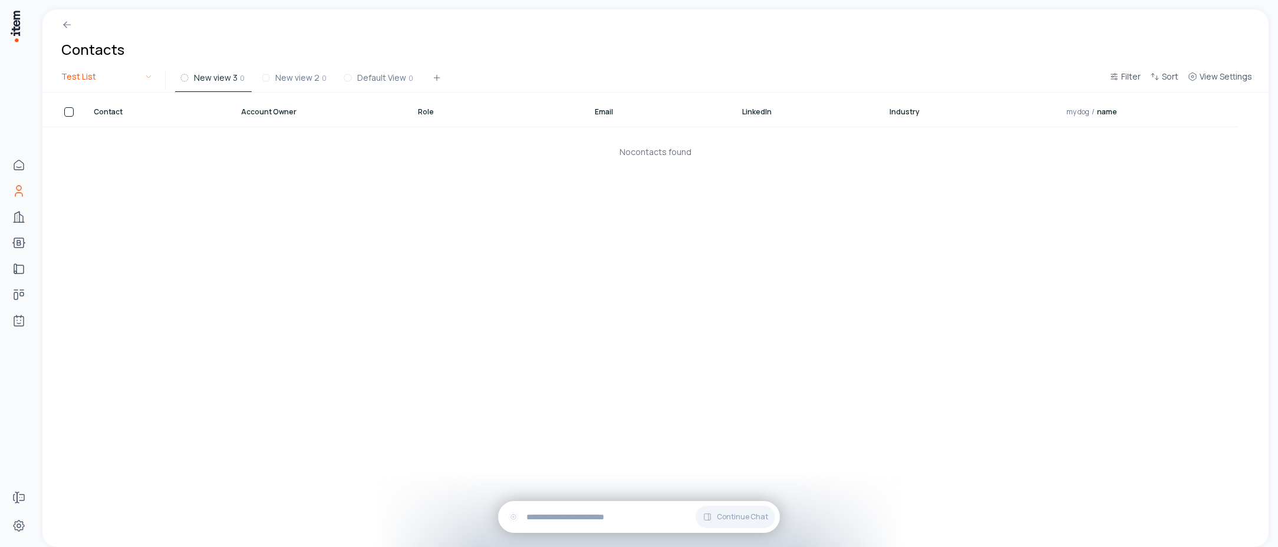
click at [134, 74] on html "Home Contacts Companies Bootcamps Implementations Deals Agents Forms Settings C…" at bounding box center [639, 273] width 1278 height 547
